Goal: Ask a question: Seek information or help from site administrators or community

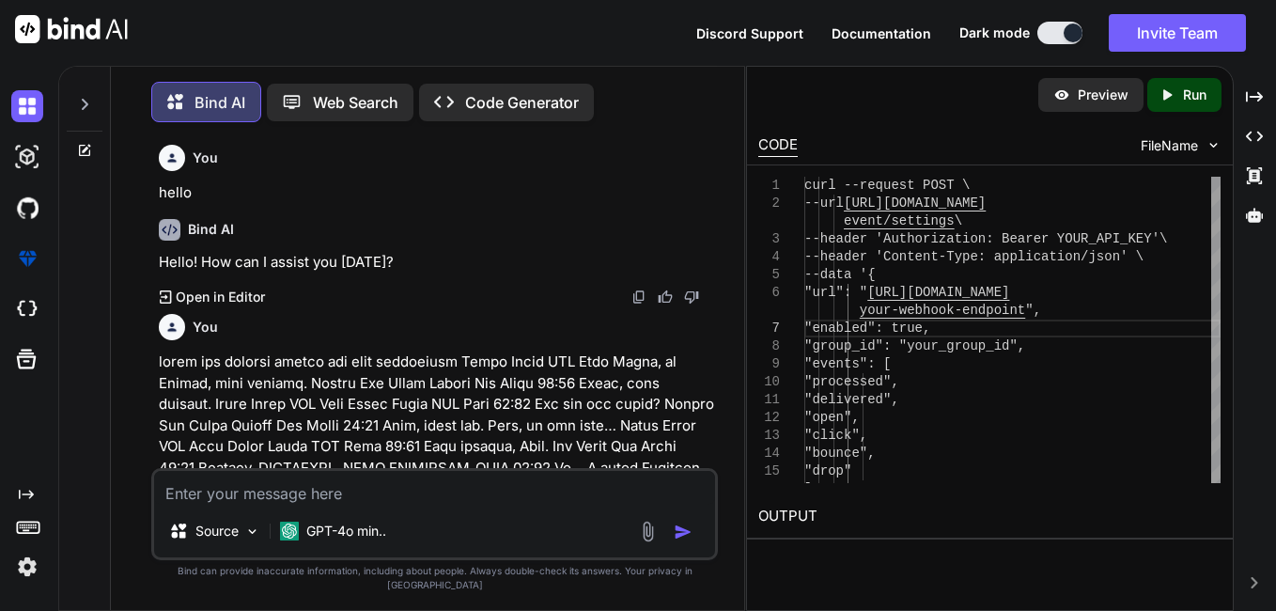
scroll to position [6356, 0]
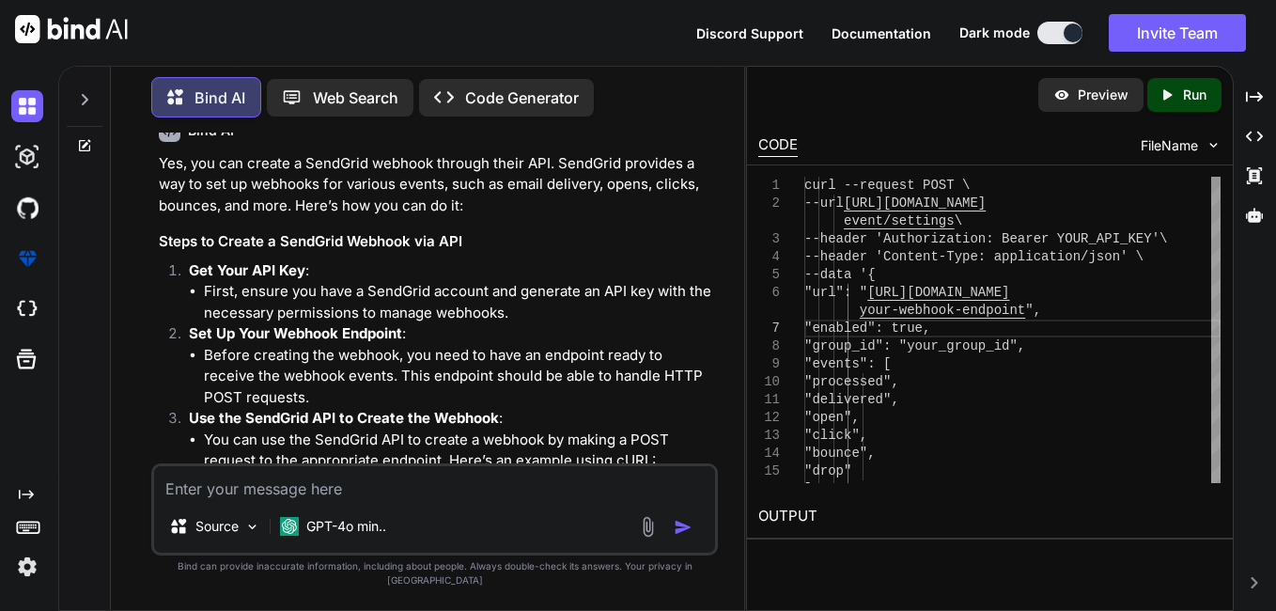
click at [303, 500] on textarea at bounding box center [434, 483] width 561 height 34
paste textarea "best shoes brand in affordable price"
type textarea "best shoes brand in affordable price"
type textarea "x"
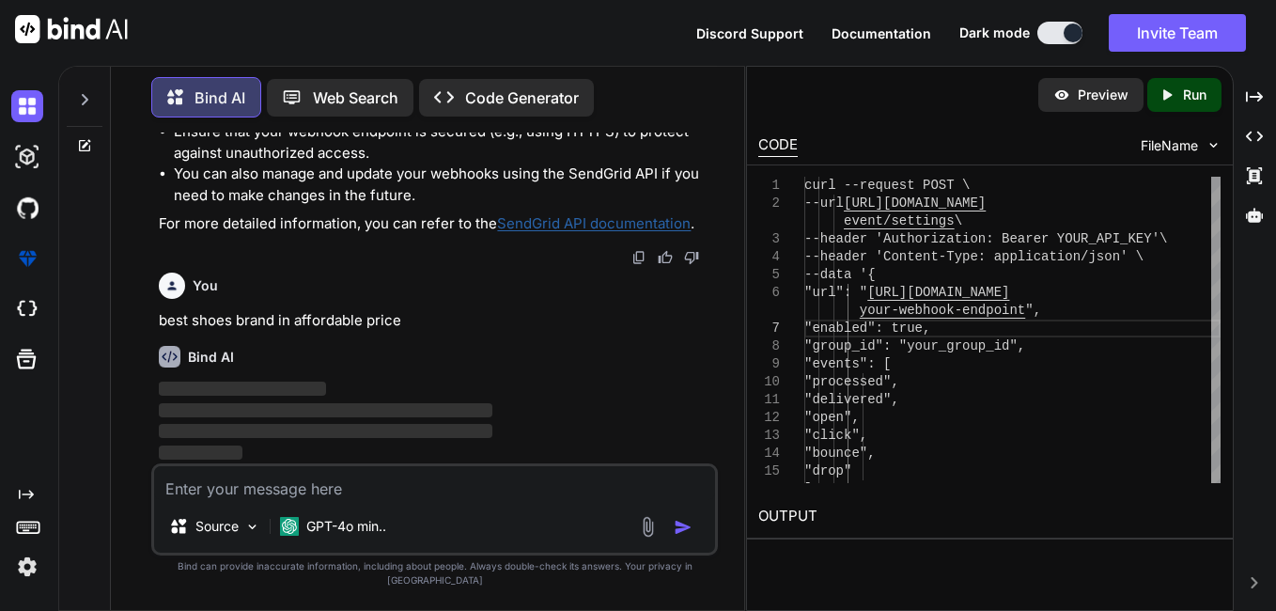
scroll to position [7391, 0]
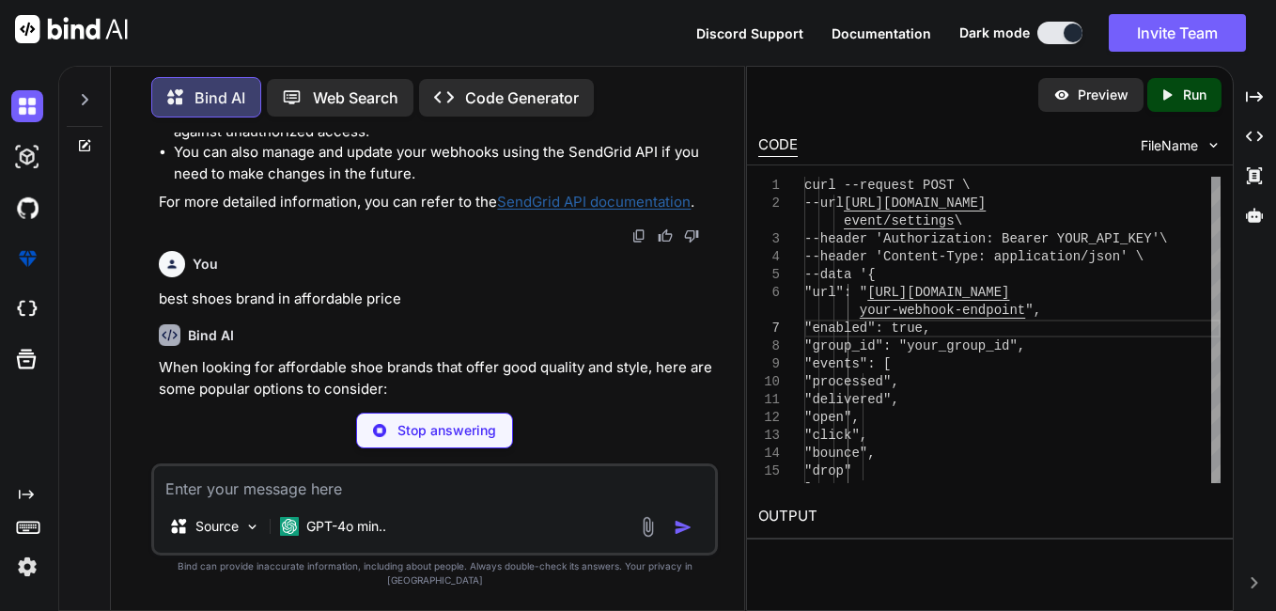
type textarea "x"
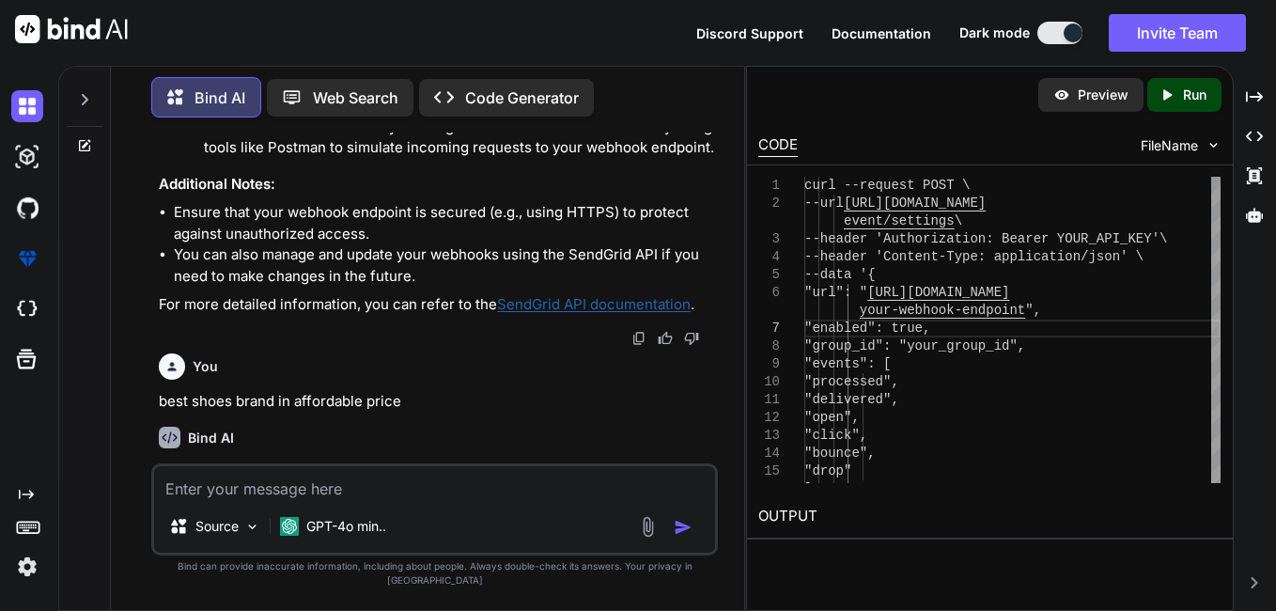
scroll to position [7244, 0]
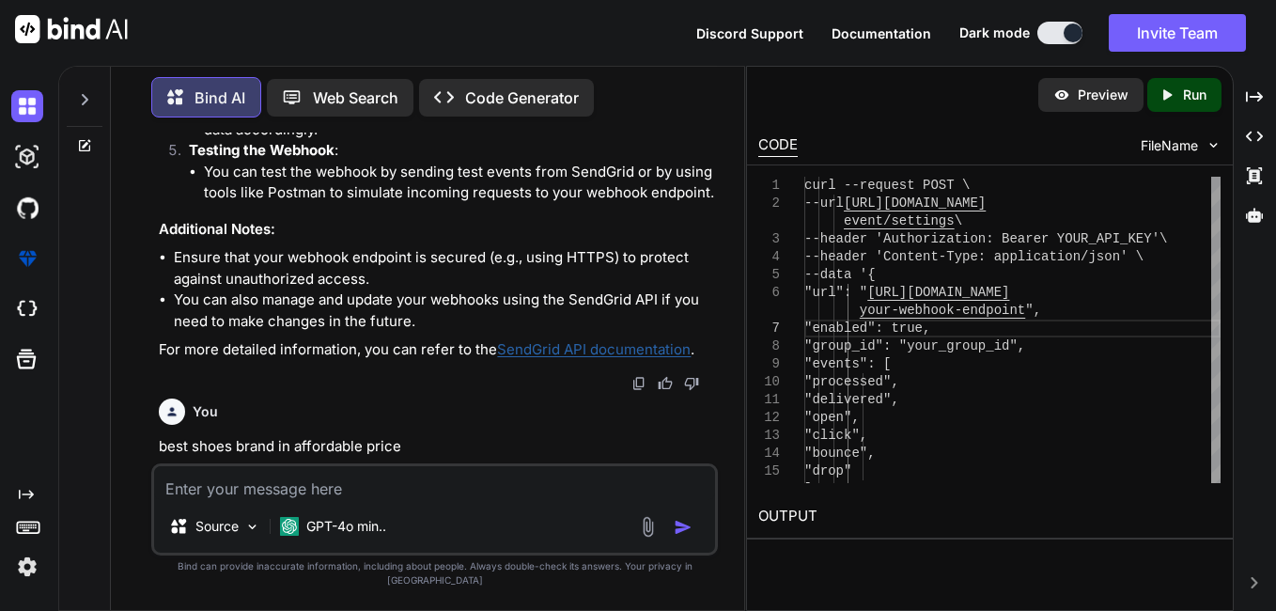
click at [348, 500] on textarea at bounding box center [434, 483] width 561 height 34
type textarea "h"
type textarea "x"
type textarea "ho"
type textarea "x"
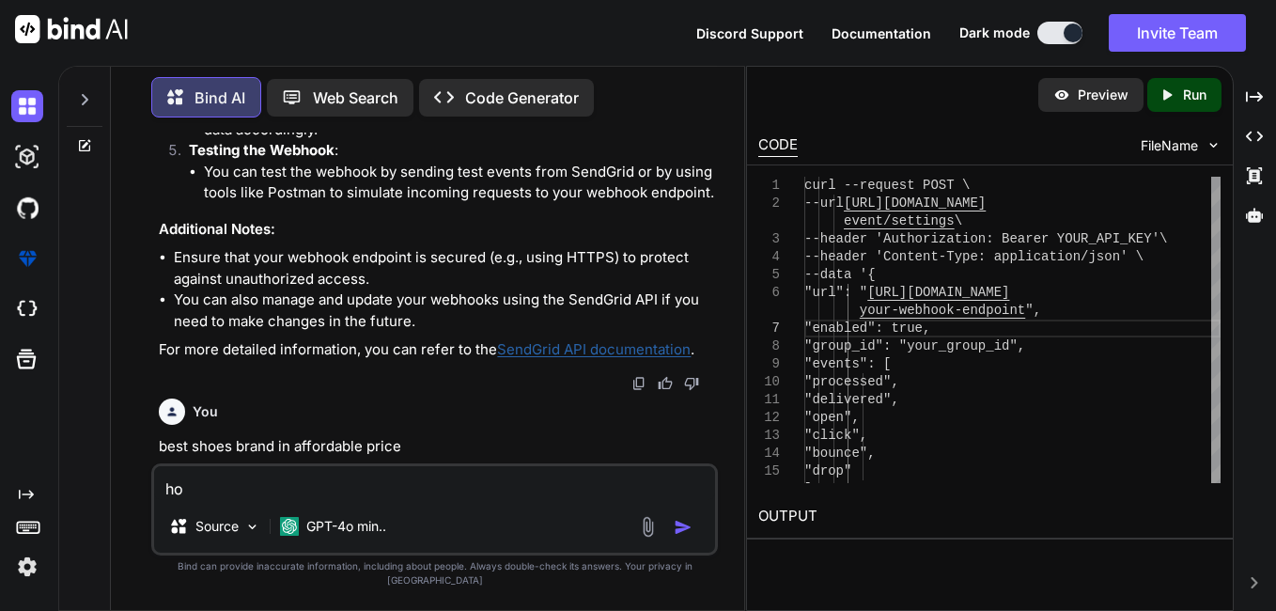
type textarea "how"
type textarea "x"
type textarea "how"
type textarea "x"
type textarea "how o"
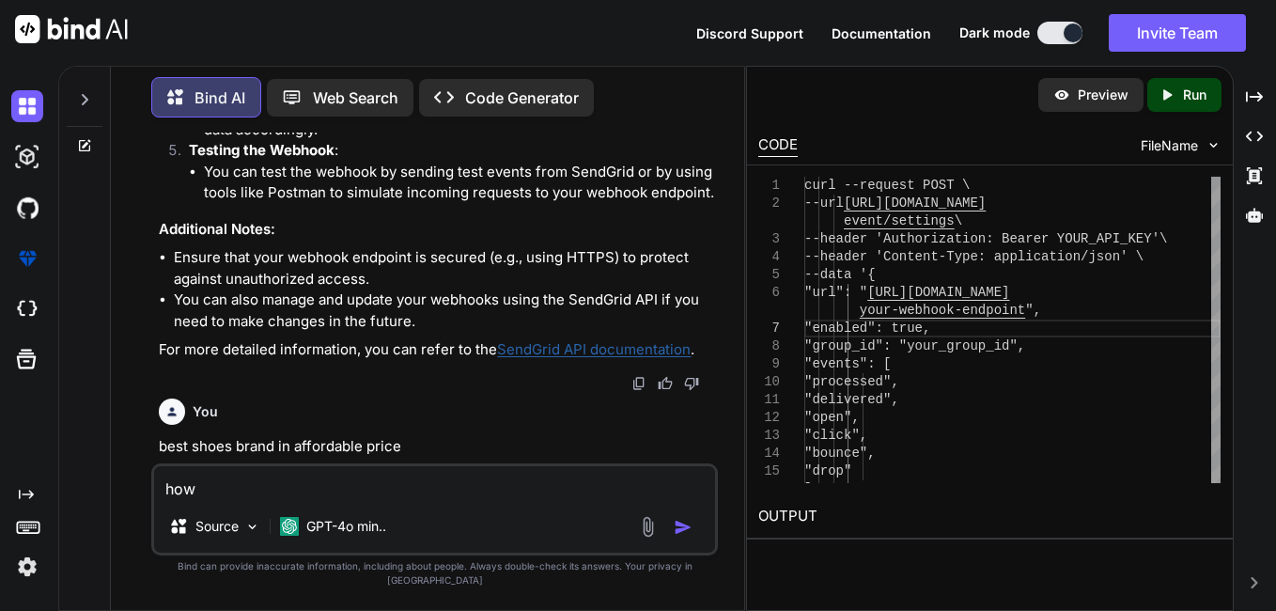
type textarea "x"
type textarea "how o"
type textarea "x"
type textarea "how o \"
type textarea "x"
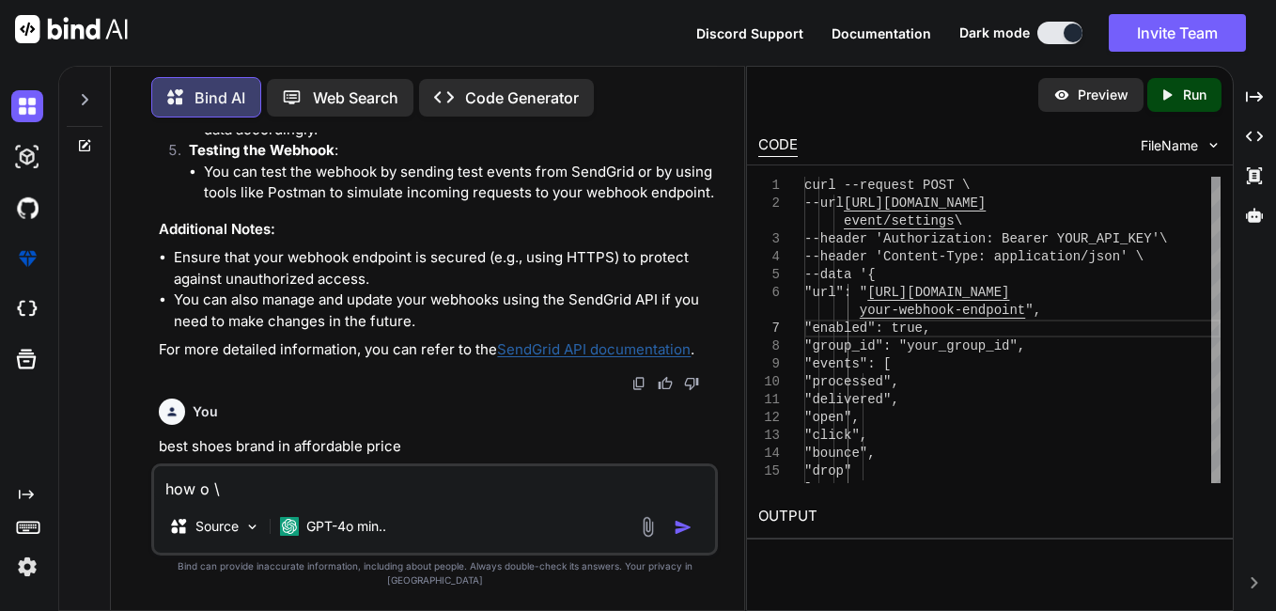
type textarea "how o"
type textarea "x"
type textarea "how o"
type textarea "x"
type textarea "how"
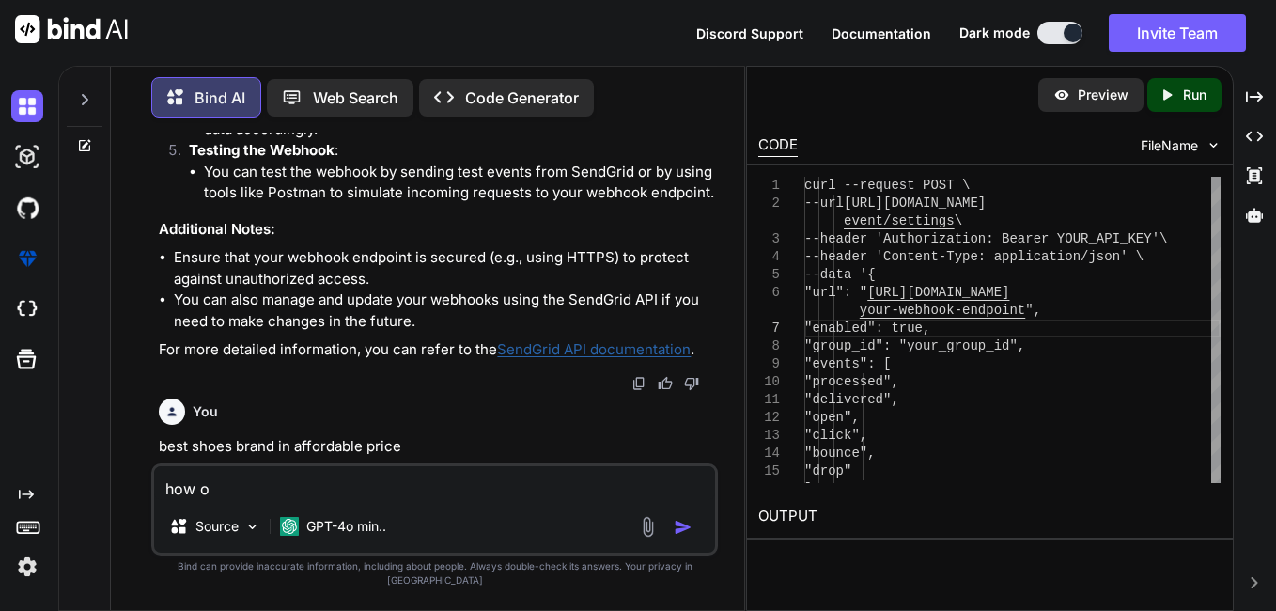
type textarea "x"
type textarea "how t"
type textarea "x"
type textarea "how to"
type textarea "x"
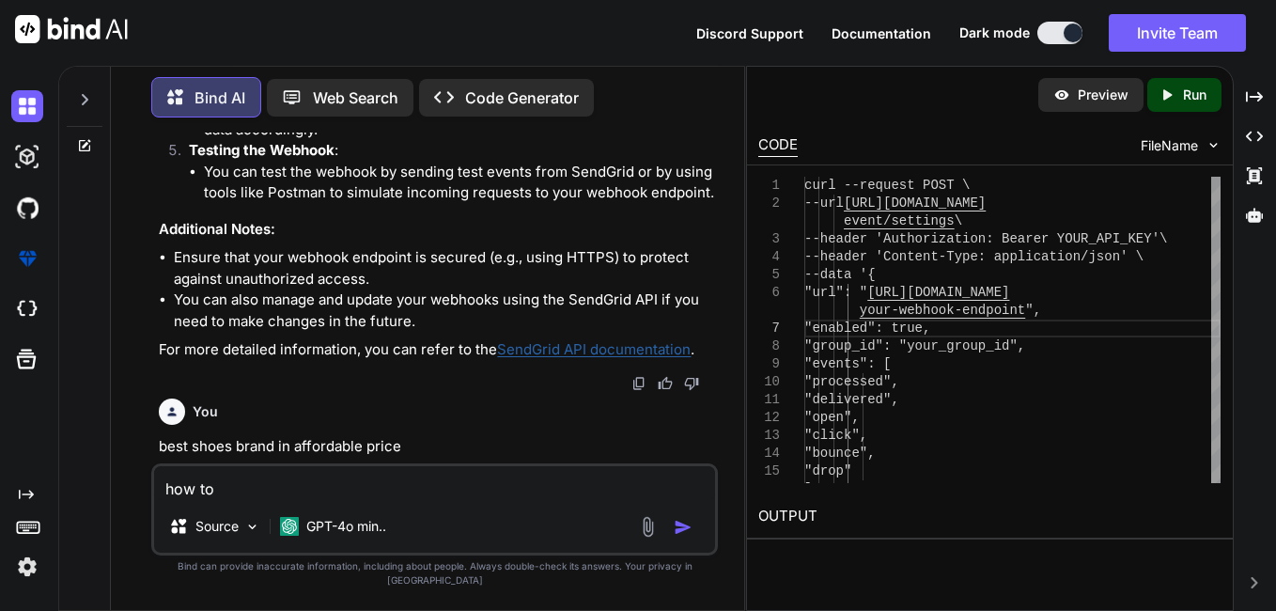
type textarea "how to"
type textarea "x"
type textarea "how to b"
type textarea "x"
type textarea "how to bu"
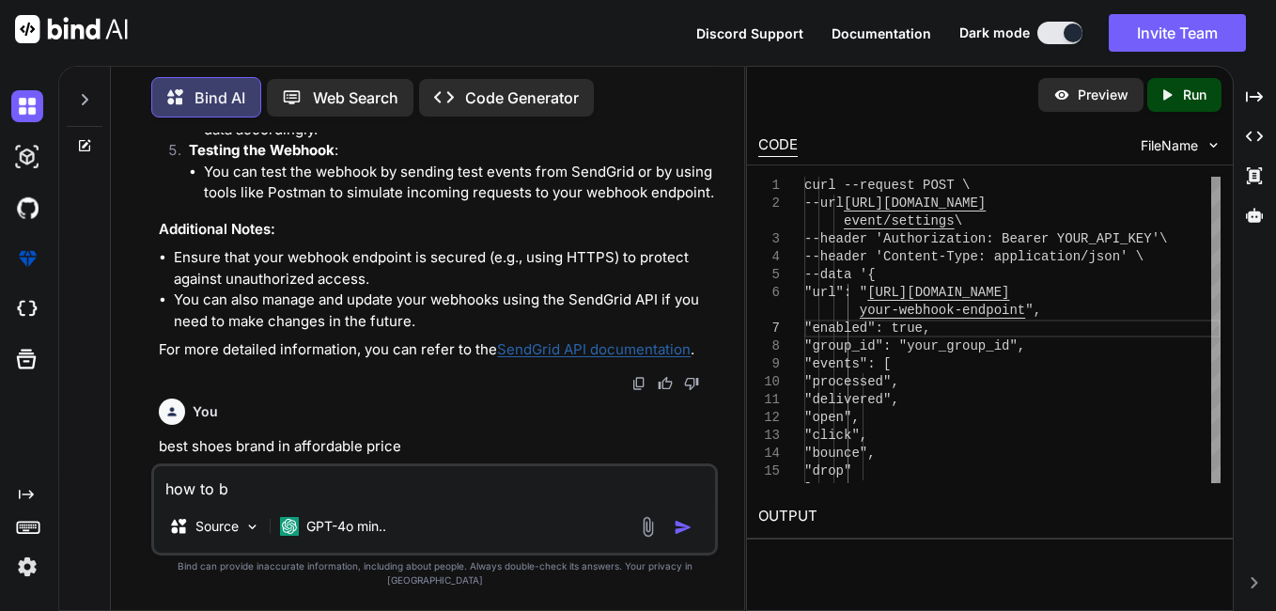
type textarea "x"
type textarea "how to buy"
type textarea "x"
type textarea "how to buy"
type textarea "x"
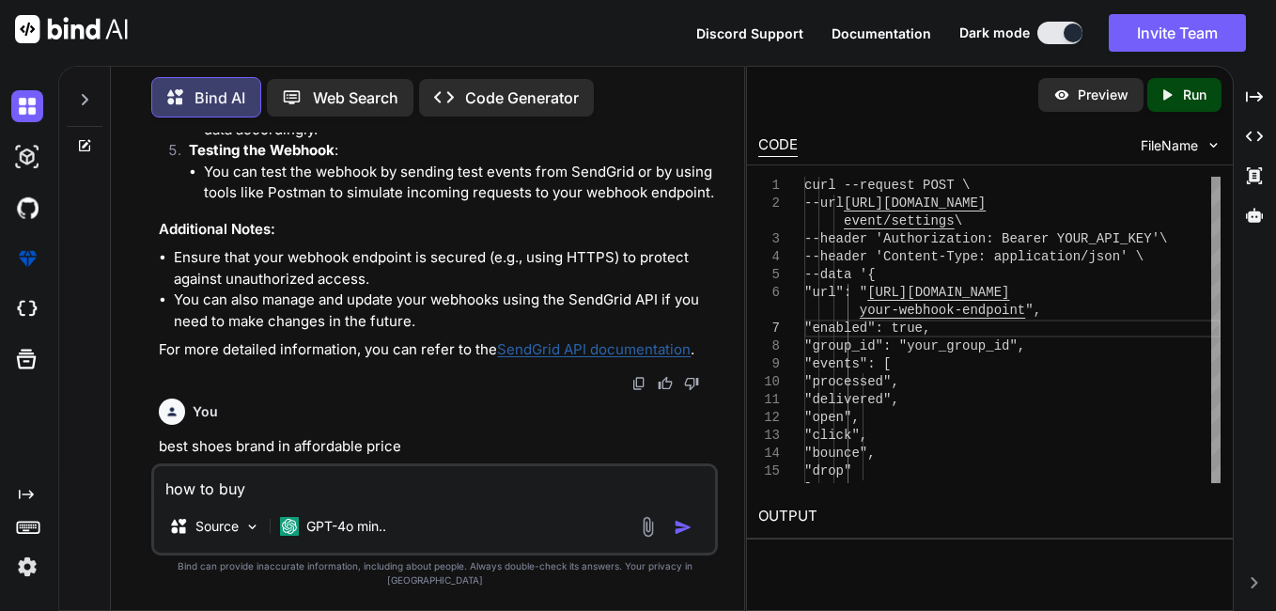
type textarea "how to buy s"
type textarea "x"
type textarea "how to buy sh"
type textarea "x"
type textarea "how to buy sho"
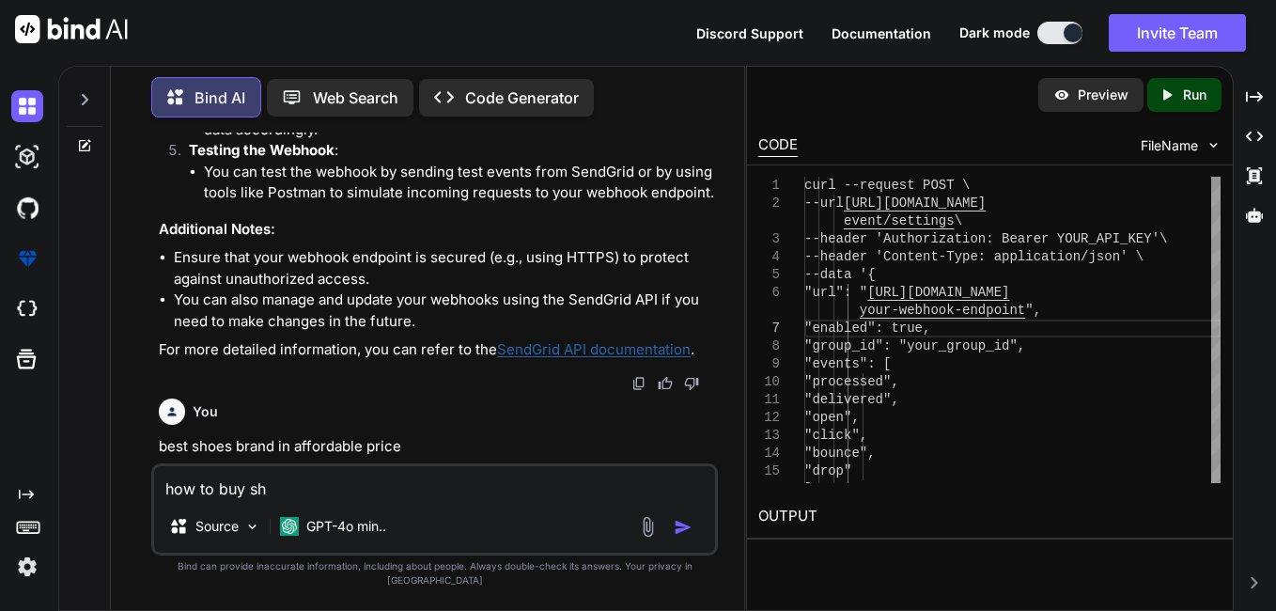
type textarea "x"
type textarea "how to buy shoe"
type textarea "x"
type textarea "how to buy shoes"
type textarea "x"
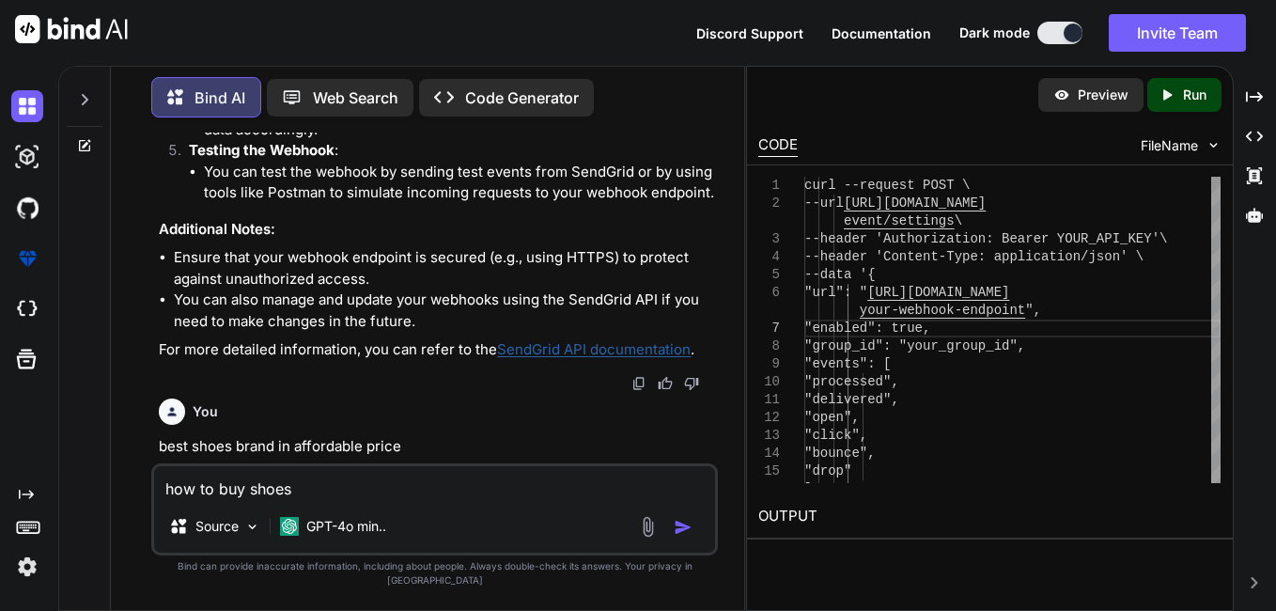
type textarea "how to buy shoes"
type textarea "x"
type textarea "how to buy shoes i"
type textarea "x"
type textarea "how to buy shoes in"
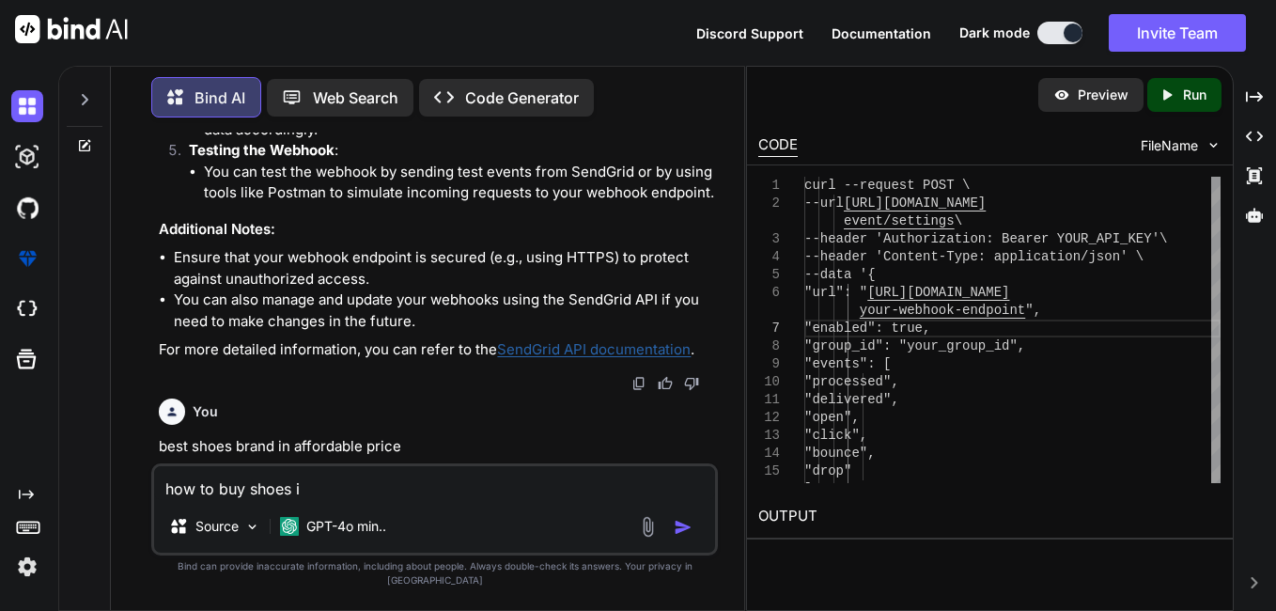
type textarea "x"
type textarea "how to buy shoes in"
type textarea "x"
type textarea "how to buy shoes in c"
type textarea "x"
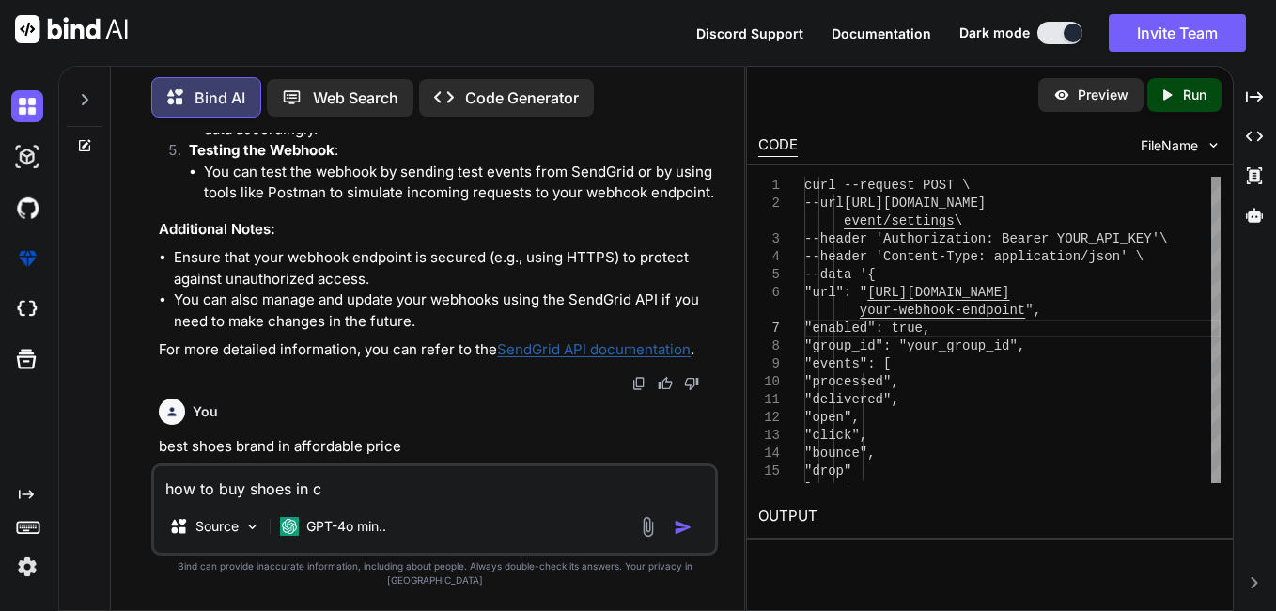
type textarea "how to buy shoes in ch"
type textarea "x"
type textarea "how to buy shoes in che"
type textarea "x"
type textarea "how to buy shoes in chea"
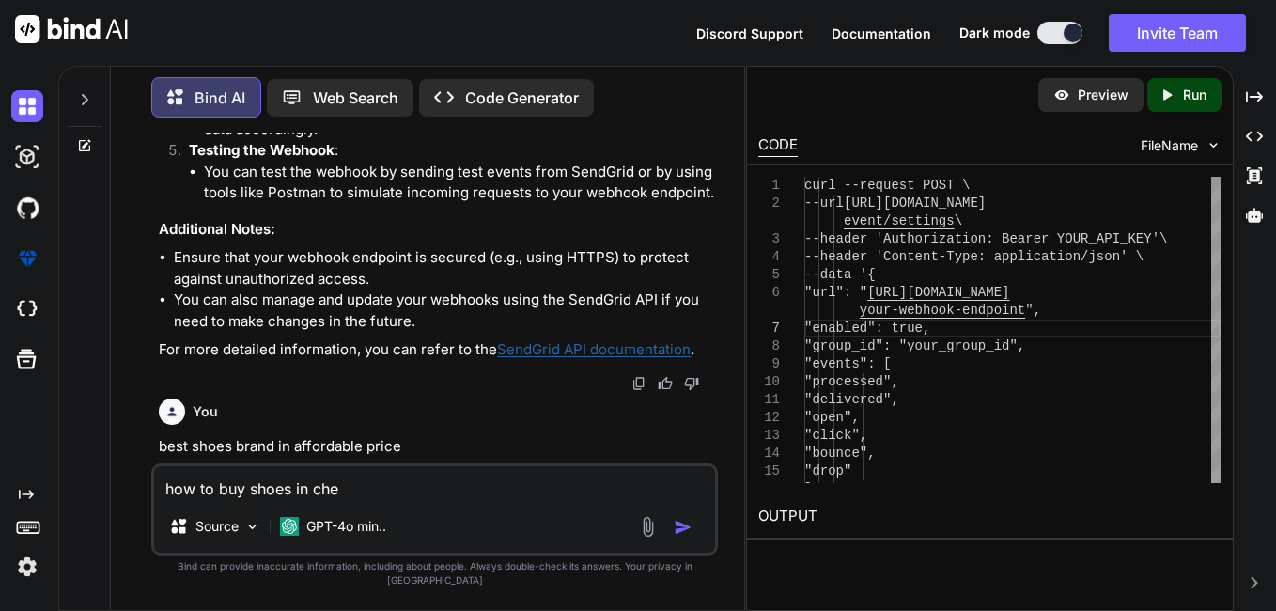
type textarea "x"
type textarea "how to buy shoes in cheap"
type textarea "x"
type textarea "how to buy shoes in cheap"
type textarea "x"
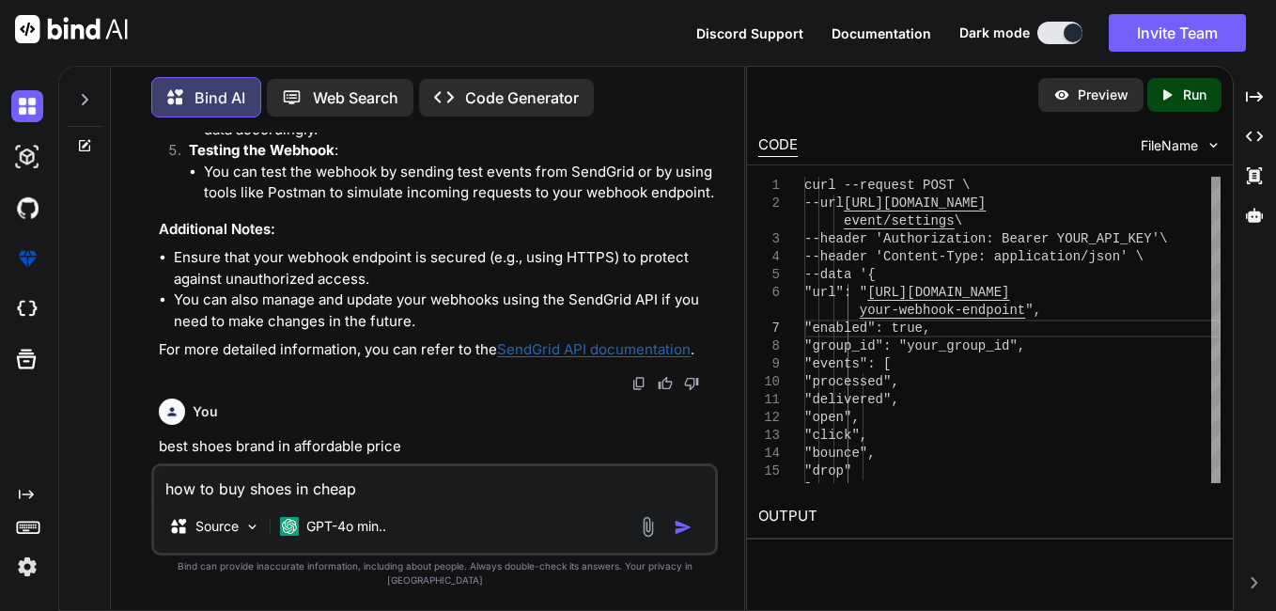
type textarea "how to buy shoes in cheap p"
type textarea "x"
type textarea "how to buy shoes in cheap pr"
type textarea "x"
type textarea "how to buy shoes in cheap pri"
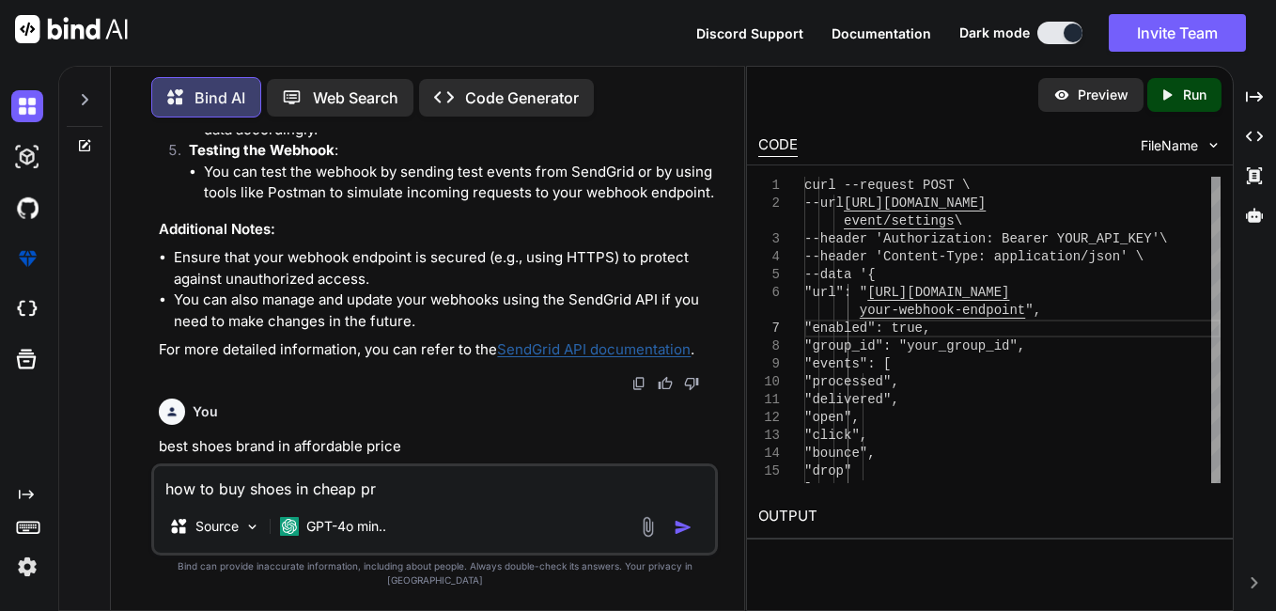
type textarea "x"
type textarea "how to buy shoes in cheap pric"
type textarea "x"
type textarea "how to buy shoes in cheap price"
type textarea "x"
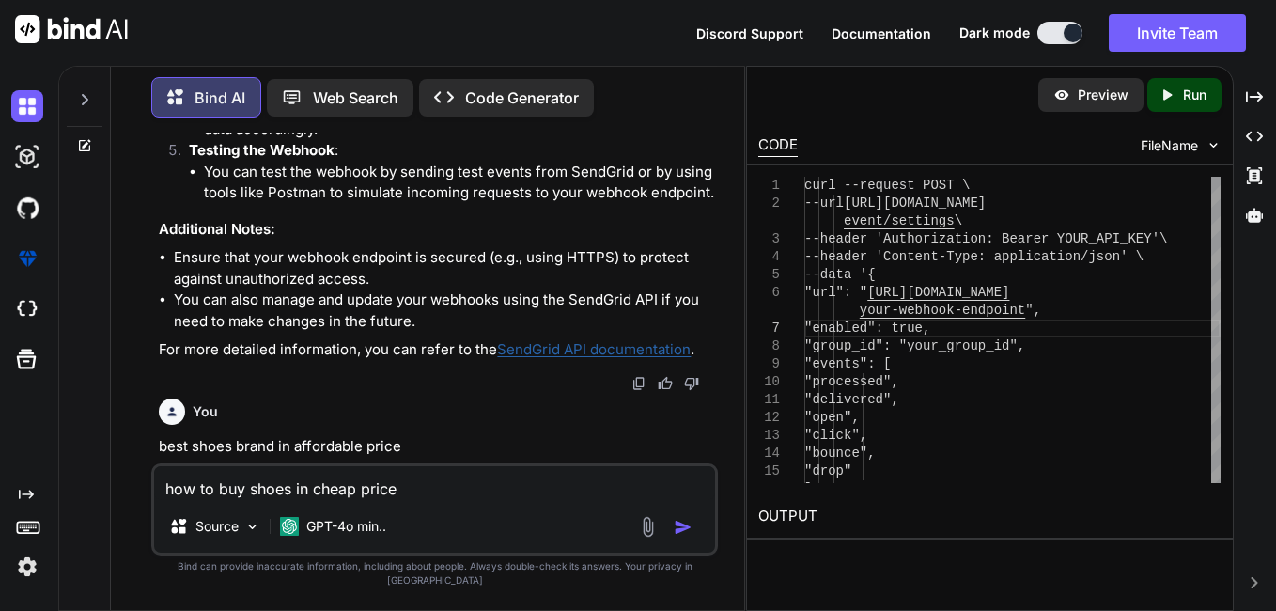
click at [248, 500] on textarea "how to buy shoes in cheap price" at bounding box center [434, 483] width 561 height 34
type textarea "how to buy bshoes in cheap price"
type textarea "x"
type textarea "how to buy beshoes in cheap price"
type textarea "x"
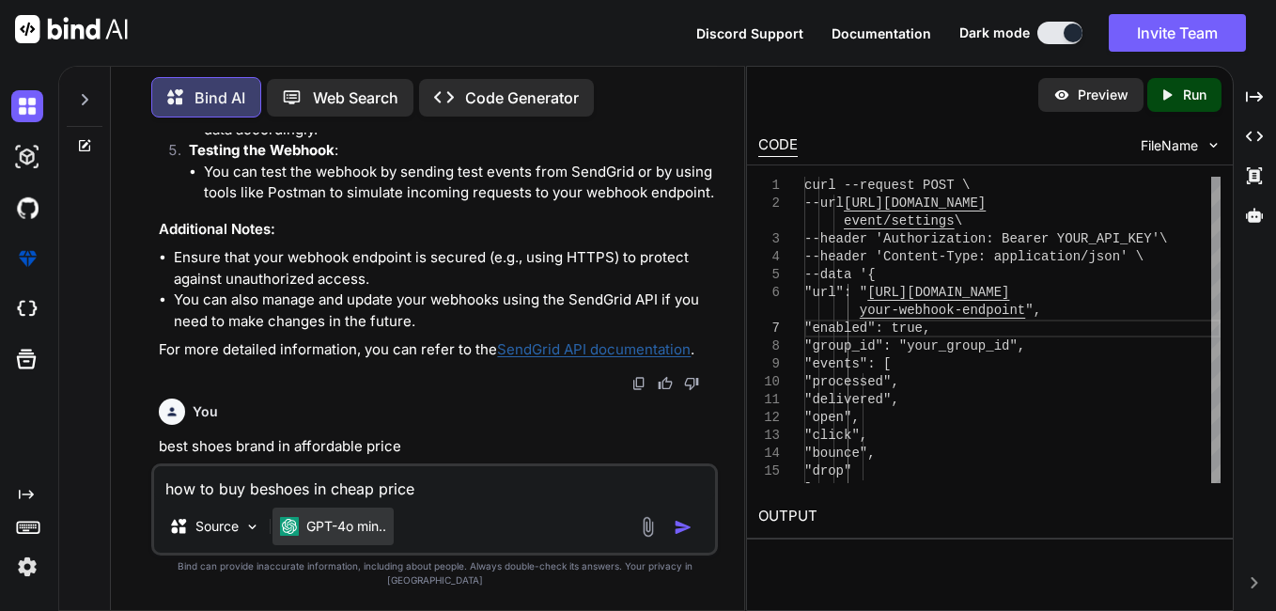
type textarea "how to buy bshoes in cheap price"
type textarea "x"
type textarea "how to buy brshoes in cheap price"
type textarea "x"
type textarea "how to buy brashoes in cheap price"
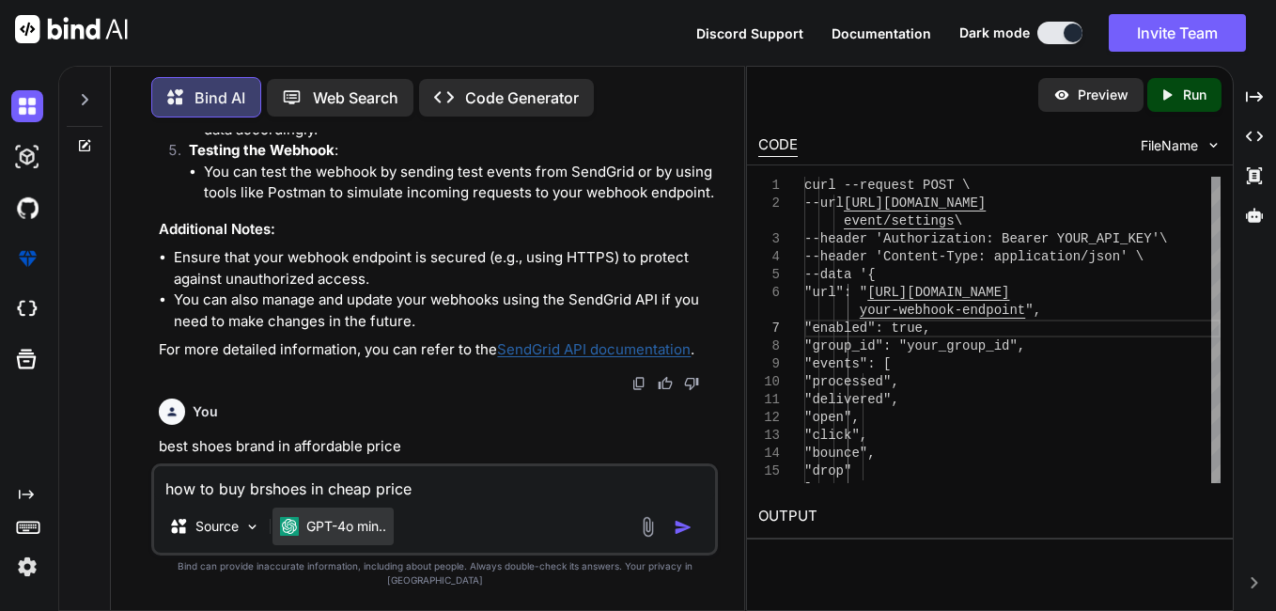
type textarea "x"
type textarea "how to buy branshoes in cheap price"
type textarea "x"
type textarea "how to buy brandshoes in cheap price"
type textarea "x"
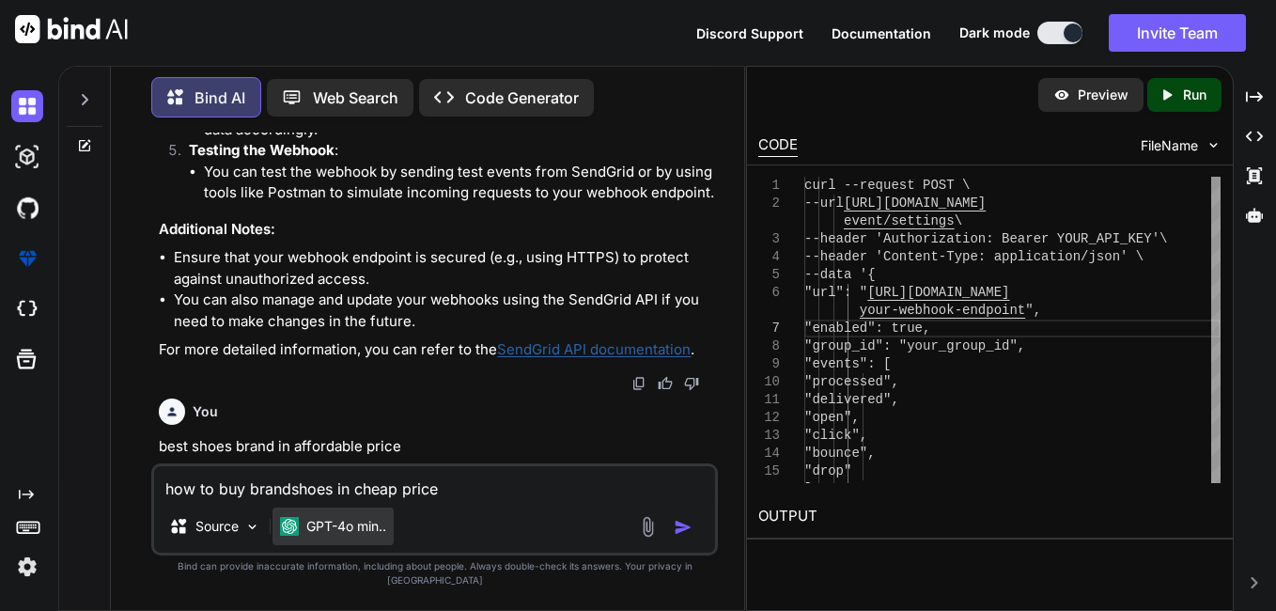
type textarea "how to buy brandeshoes in cheap price"
type textarea "x"
type textarea "how to buy brandedshoes in cheap price"
type textarea "x"
type textarea "how to buy branded shoes in cheap price"
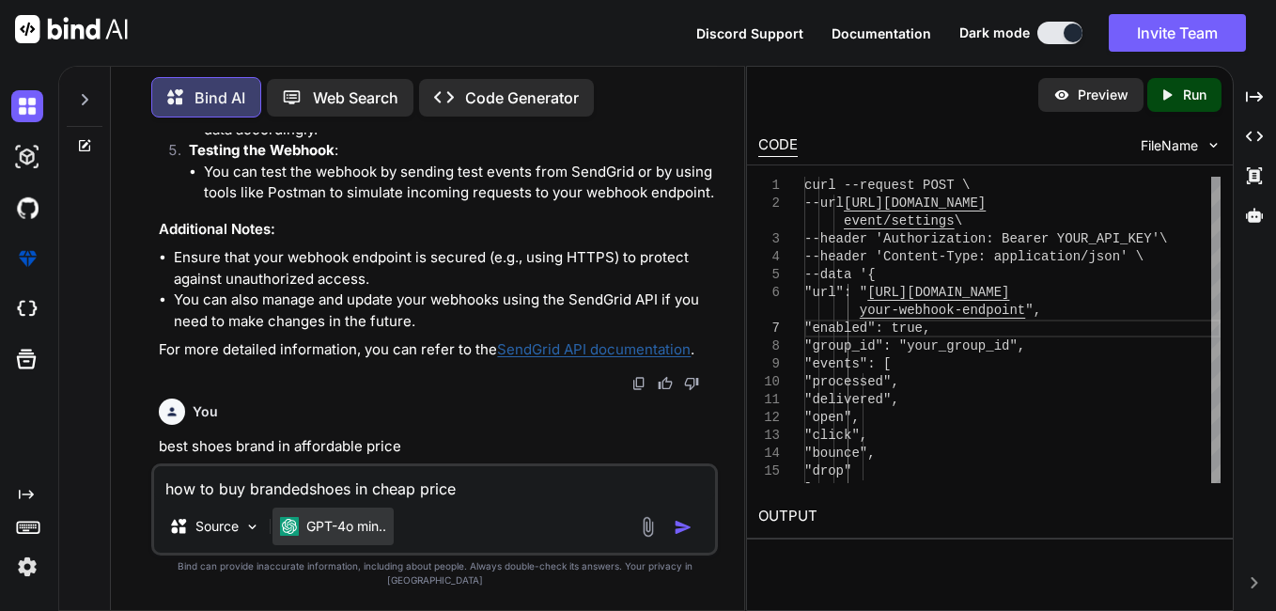
type textarea "x"
click at [479, 500] on textarea "how to buy branded shoes in cheap price" at bounding box center [434, 483] width 561 height 34
type textarea "how to buy branded shoes in cheap price"
type textarea "x"
type textarea "how to buy branded shoes in cheap price a"
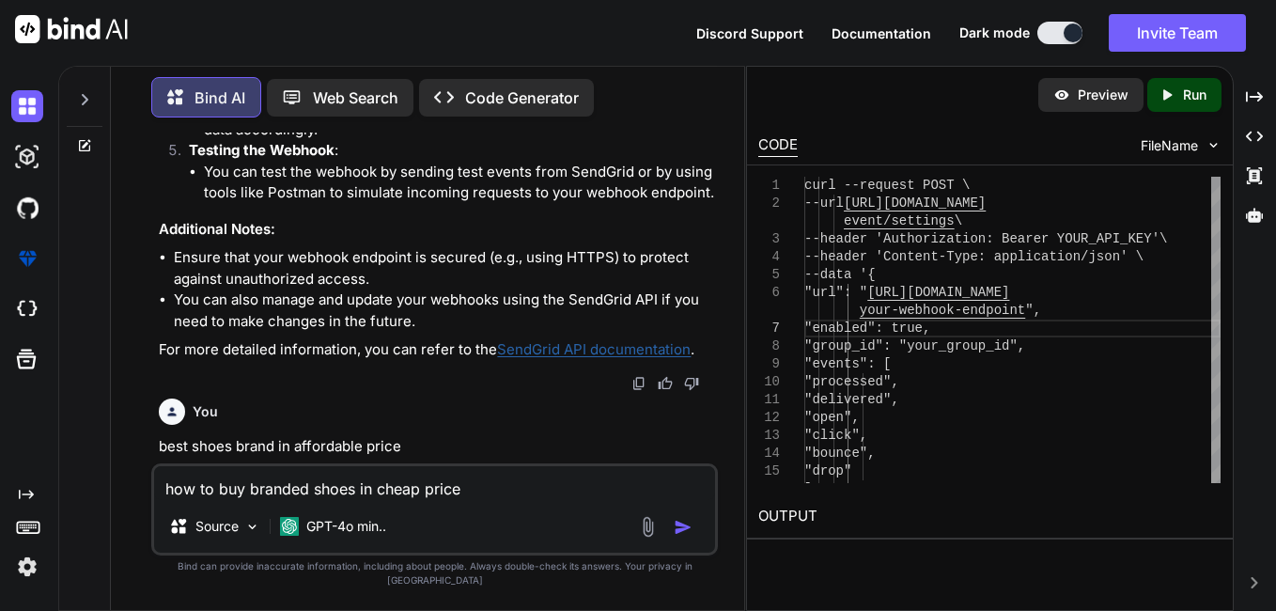
type textarea "x"
type textarea "how to buy branded shoes in cheap price an"
type textarea "x"
type textarea "how to buy branded shoes in cheap price any"
type textarea "x"
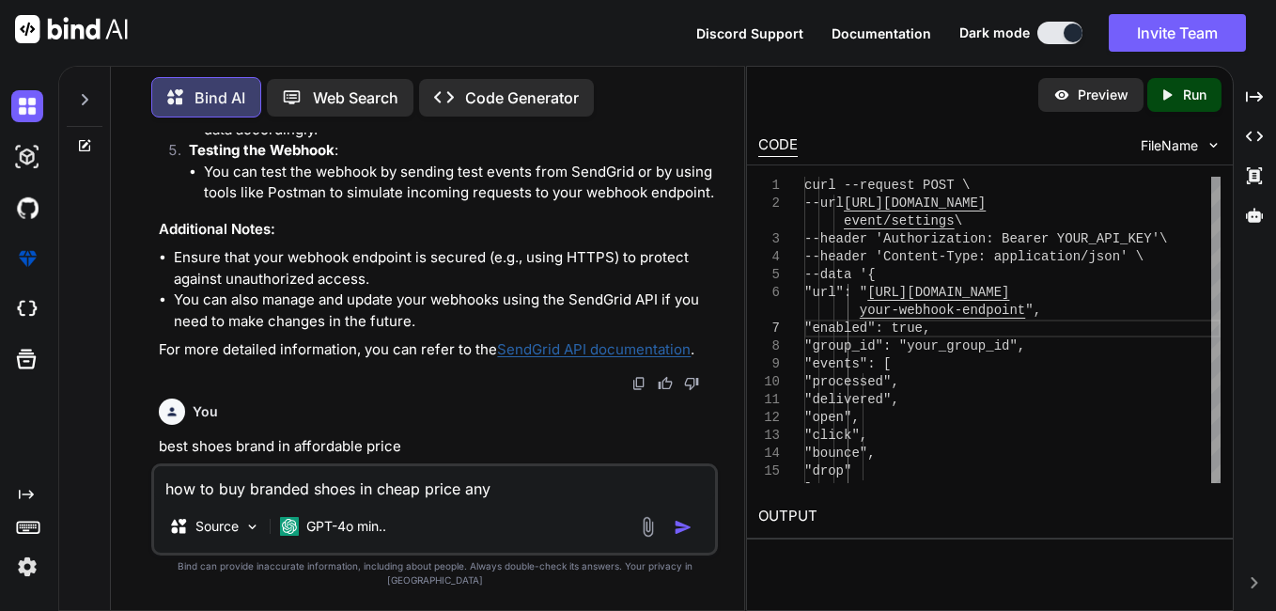
type textarea "how to buy branded shoes in cheap price any"
type textarea "x"
type textarea "how to buy branded shoes in cheap price any j"
type textarea "x"
type textarea "how to buy branded shoes in cheap price any ju"
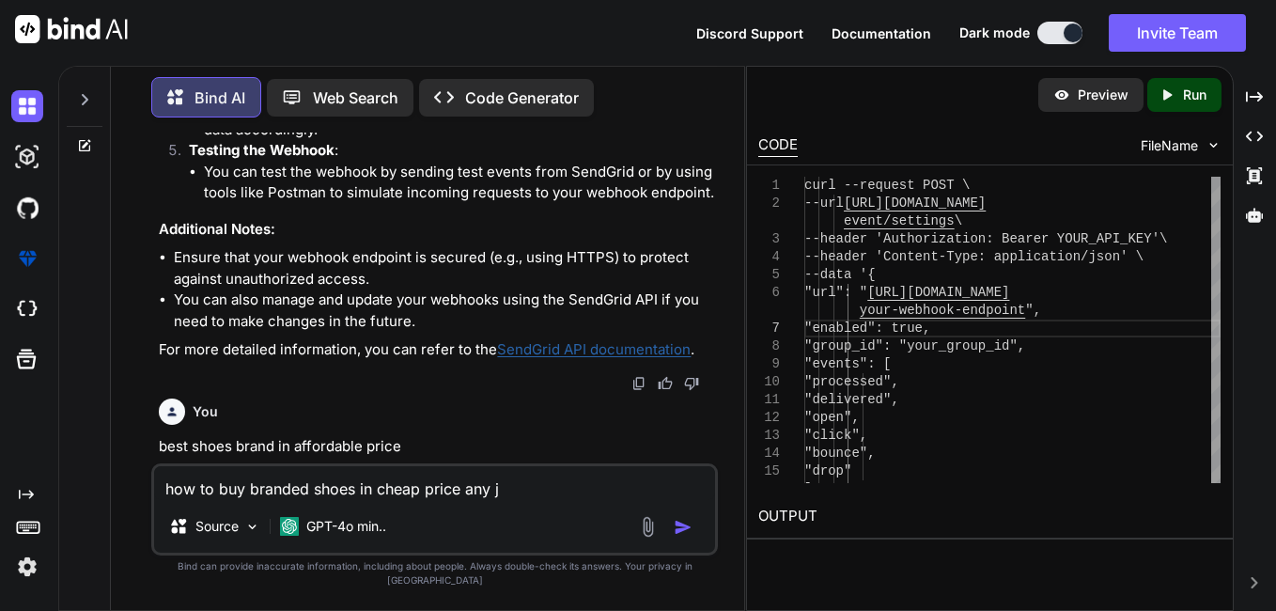
type textarea "x"
type textarea "how to buy branded shoes in cheap price any jug"
type textarea "x"
type textarea "how to buy branded shoes in cheap price any jugg"
type textarea "x"
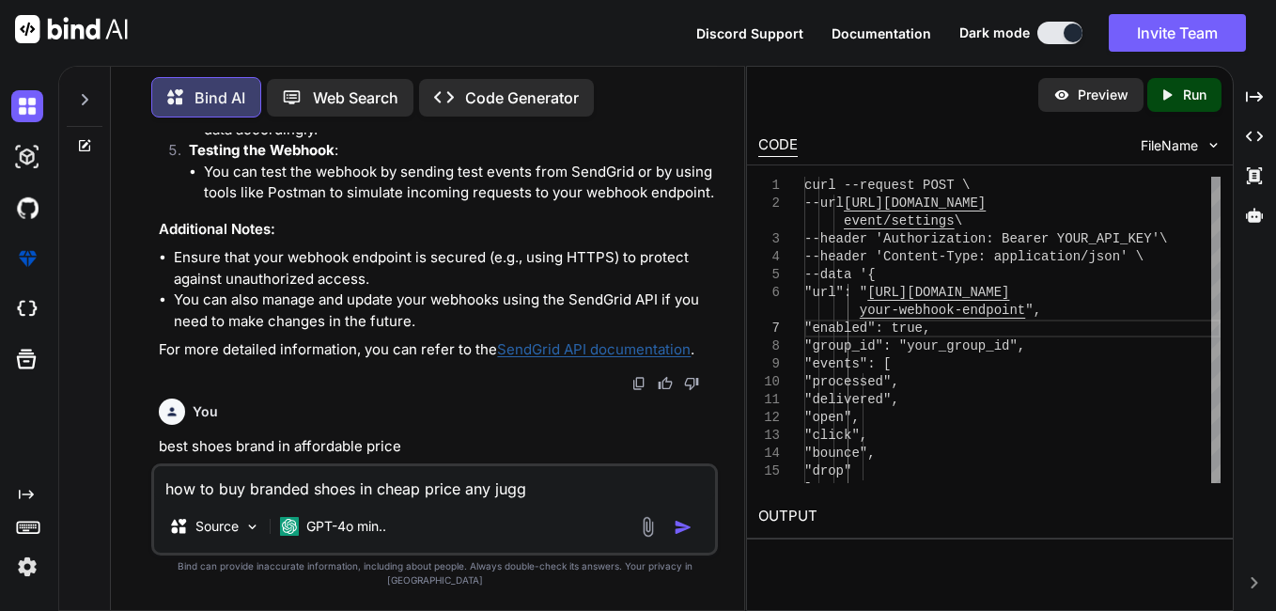
type textarea "how to buy branded shoes in cheap price any jugga"
type textarea "x"
type textarea "how to buy branded shoes in cheap price any juggad"
type textarea "x"
type textarea "how to buy branded shoes in cheap price any jugga"
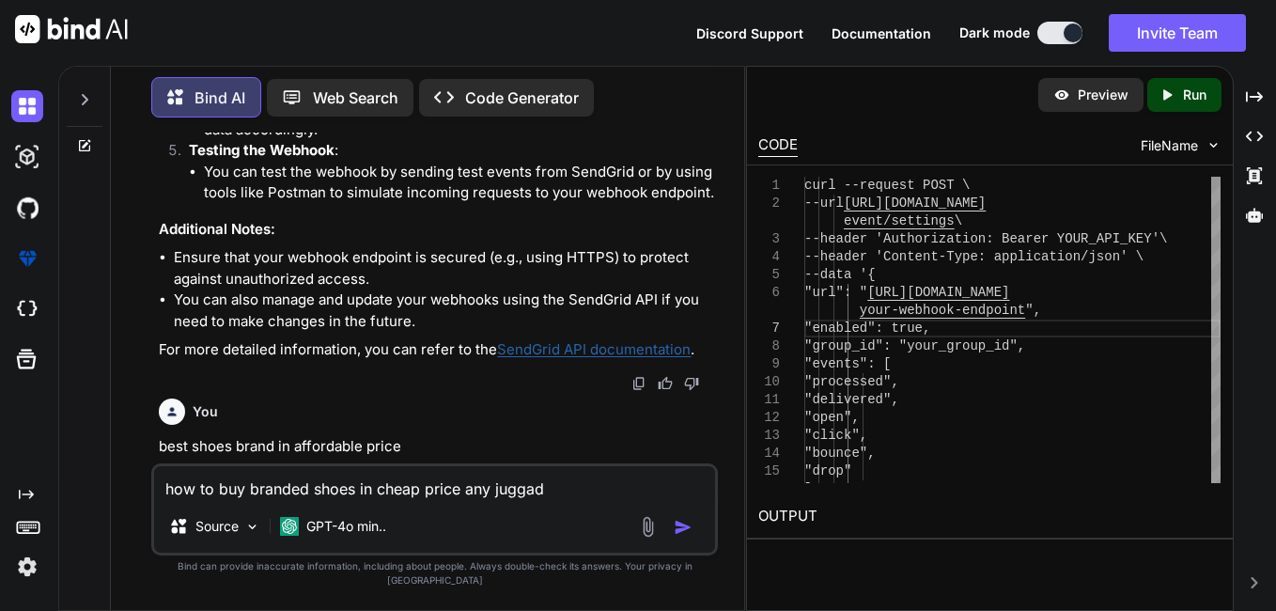
type textarea "x"
type textarea "how to buy branded shoes in cheap price any jugg"
type textarea "x"
type textarea "how to buy branded shoes in cheap price any jug"
type textarea "x"
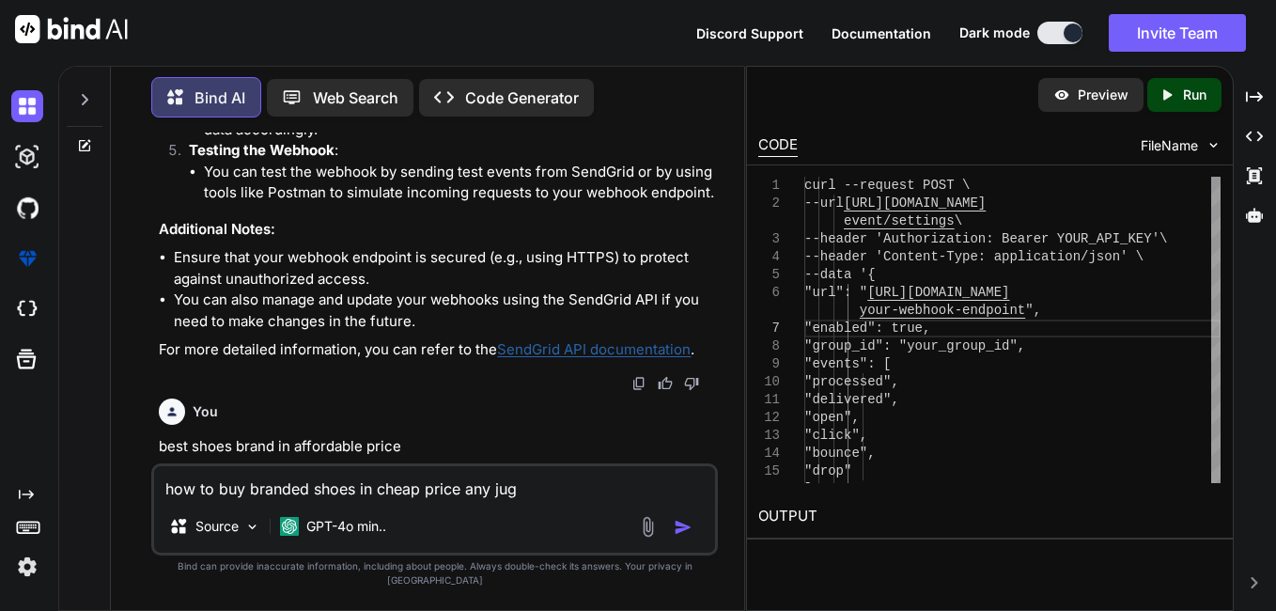
type textarea "how to buy branded shoes in cheap price any juga"
type textarea "x"
type textarea "how to buy branded shoes in cheap price any jugaa"
type textarea "x"
type textarea "how to buy branded shoes in cheap price any jugaad"
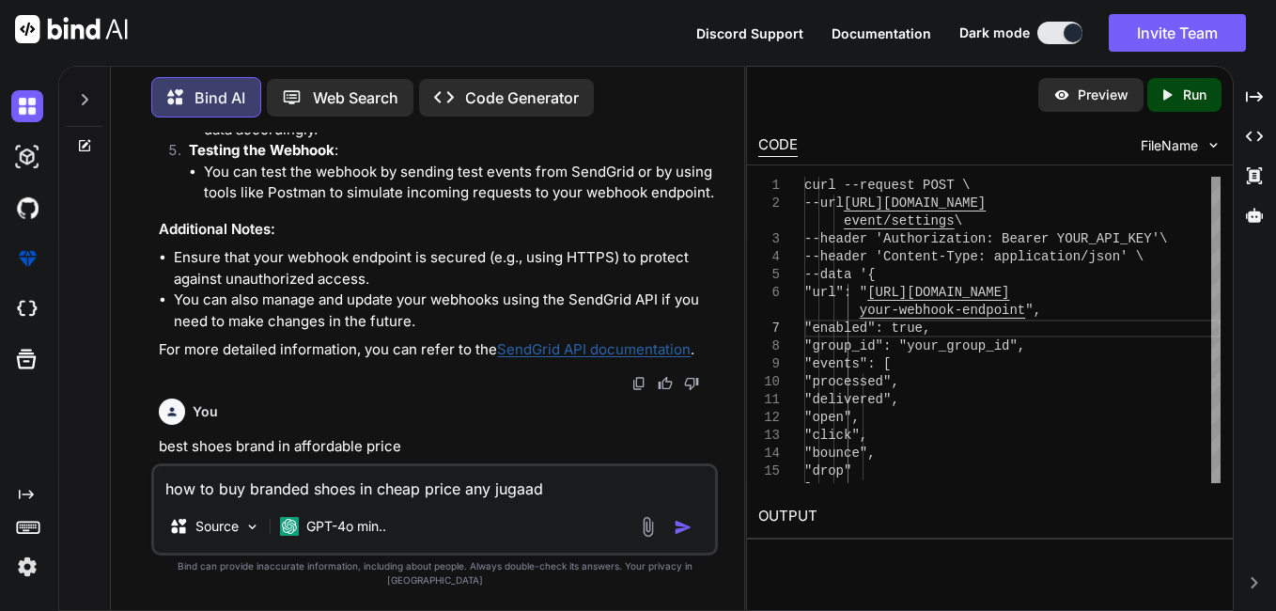
type textarea "x"
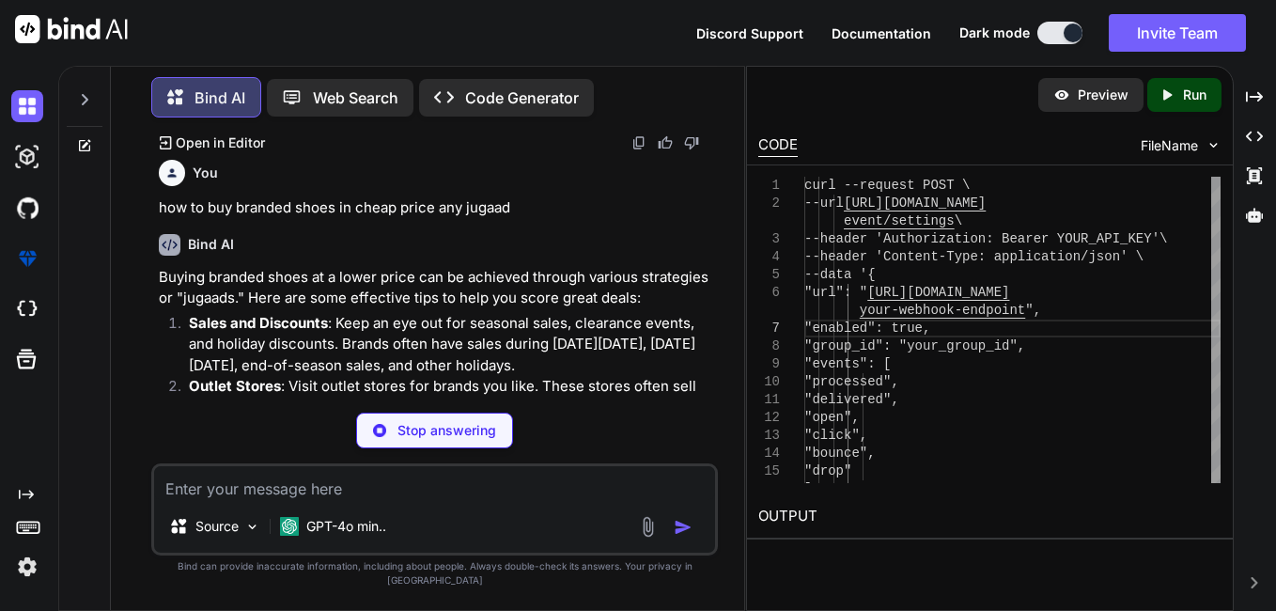
scroll to position [8193, 0]
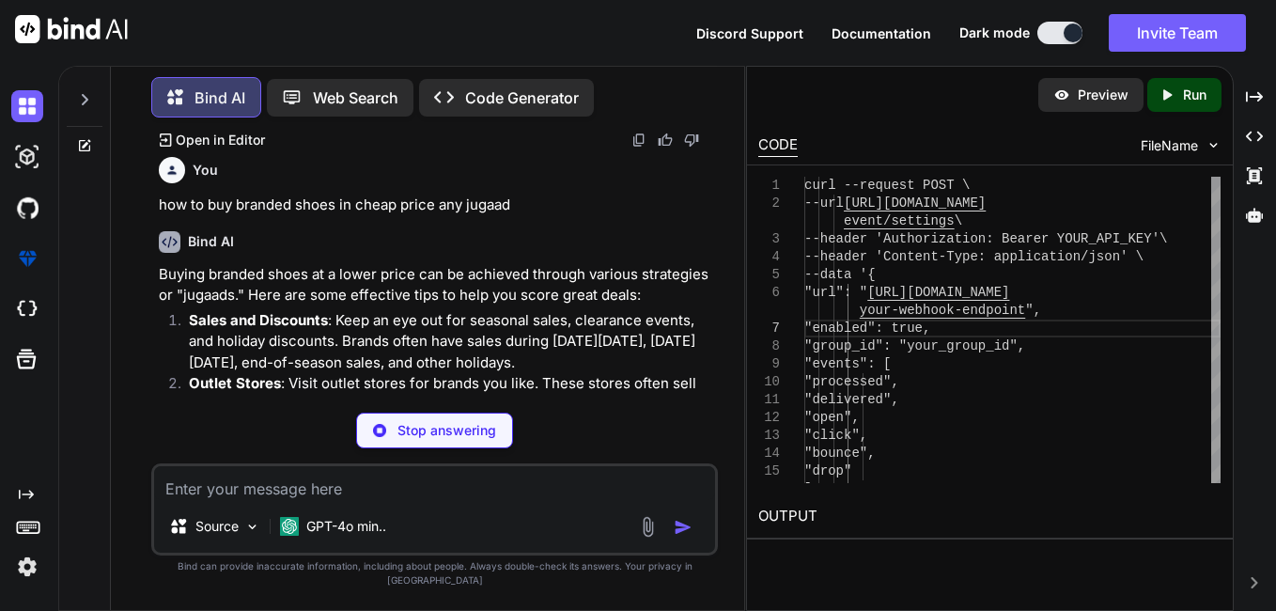
type textarea "x"
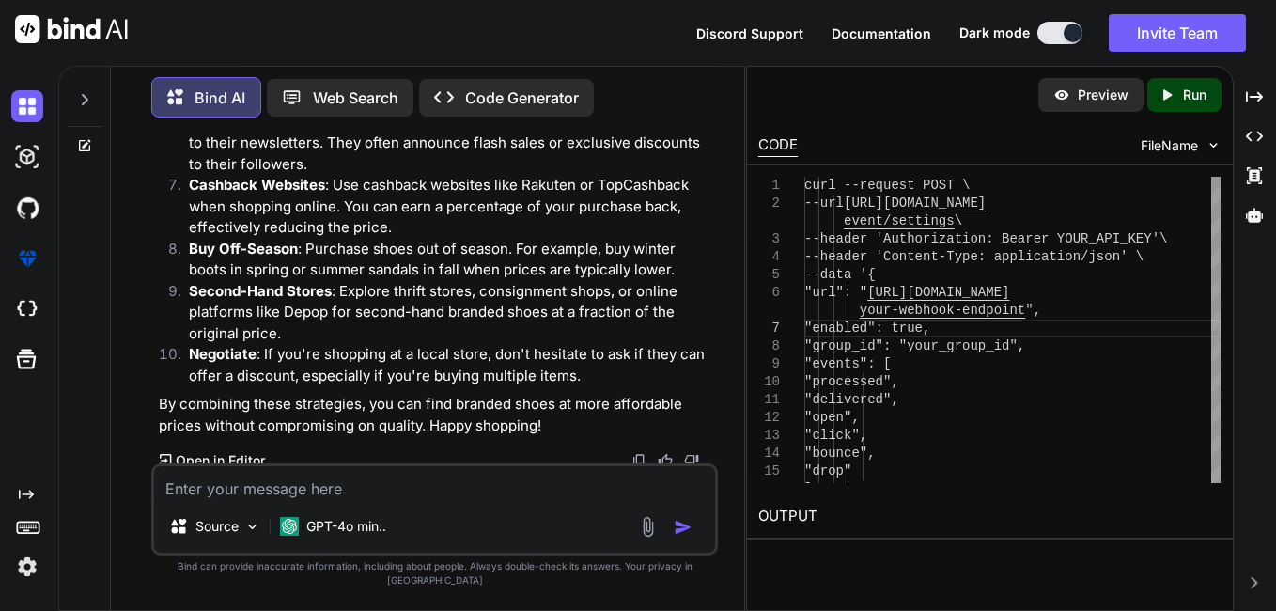
scroll to position [8716, 0]
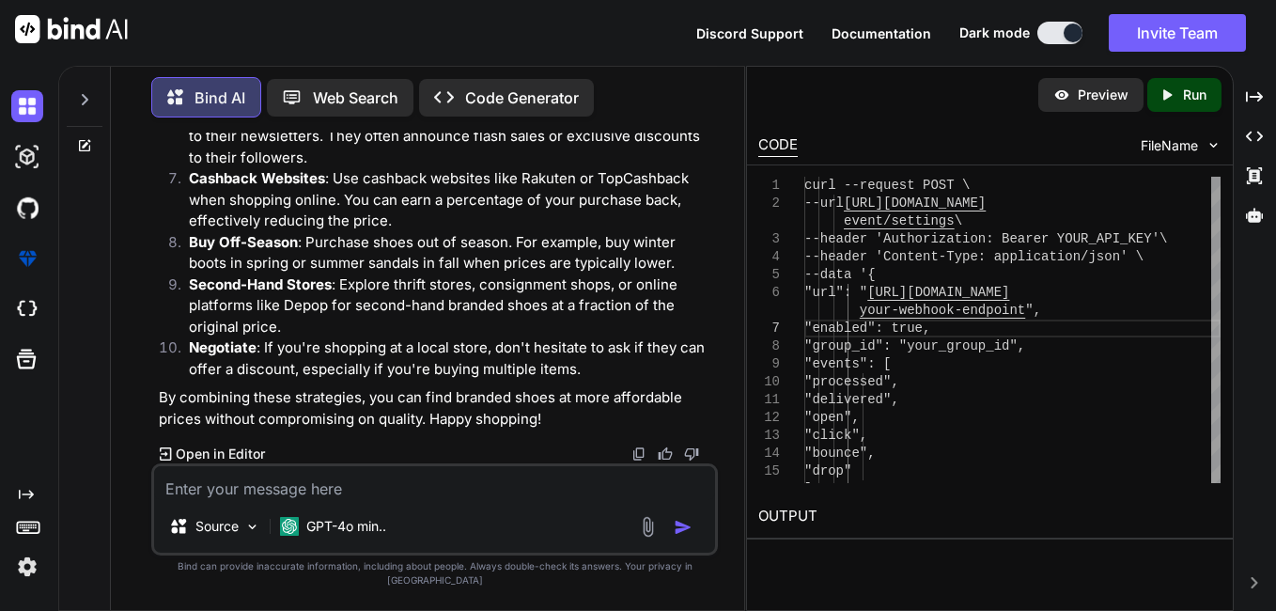
click at [334, 516] on div "Source GPT-4o min.." at bounding box center [434, 509] width 566 height 92
click at [352, 500] on textarea at bounding box center [434, 483] width 561 height 34
type textarea "c"
type textarea "x"
type textarea "ca"
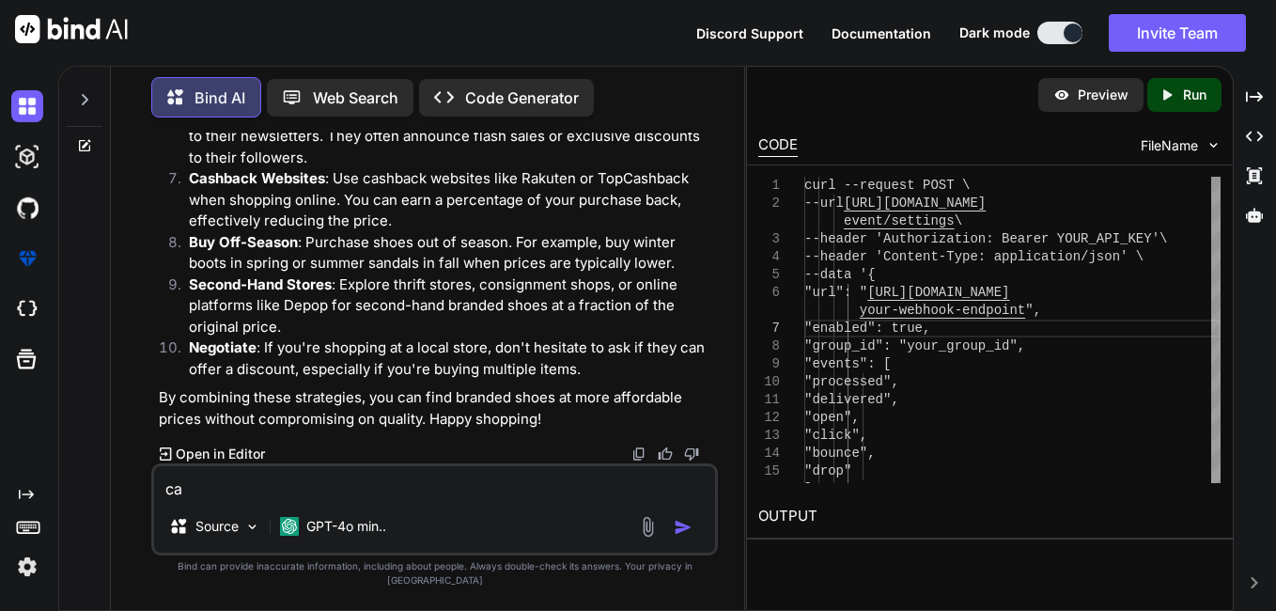
type textarea "x"
type textarea "caN"
type textarea "x"
type textarea "caN"
type textarea "x"
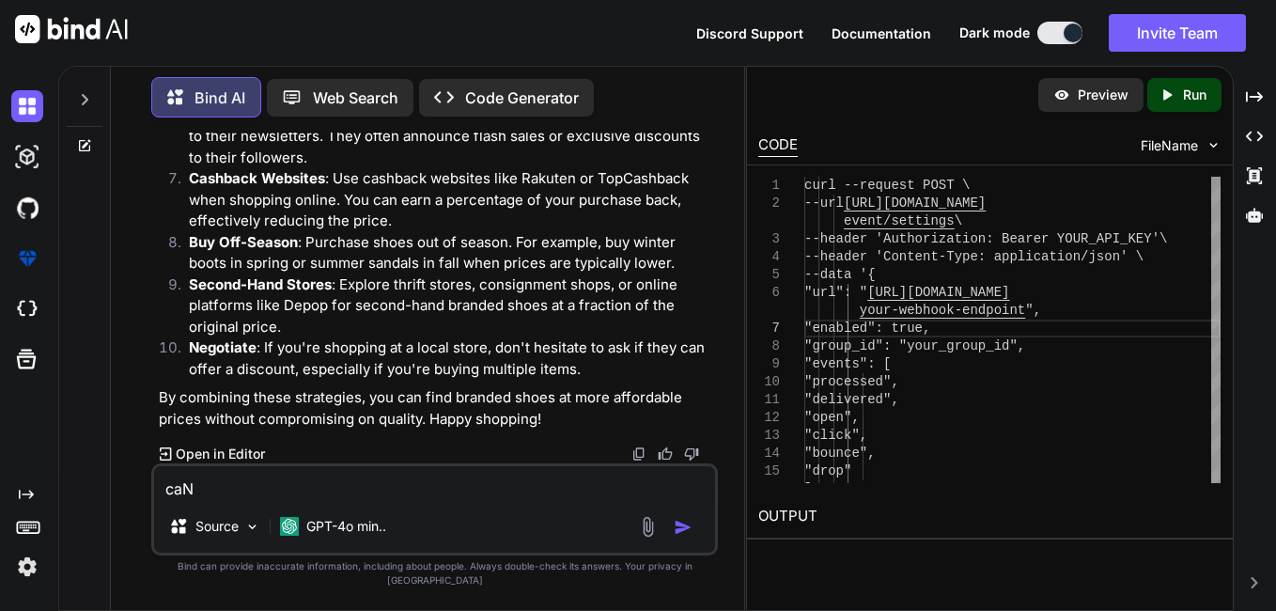
type textarea "caN Y"
type textarea "x"
type textarea "caN YO"
type textarea "x"
type textarea "caN YOU"
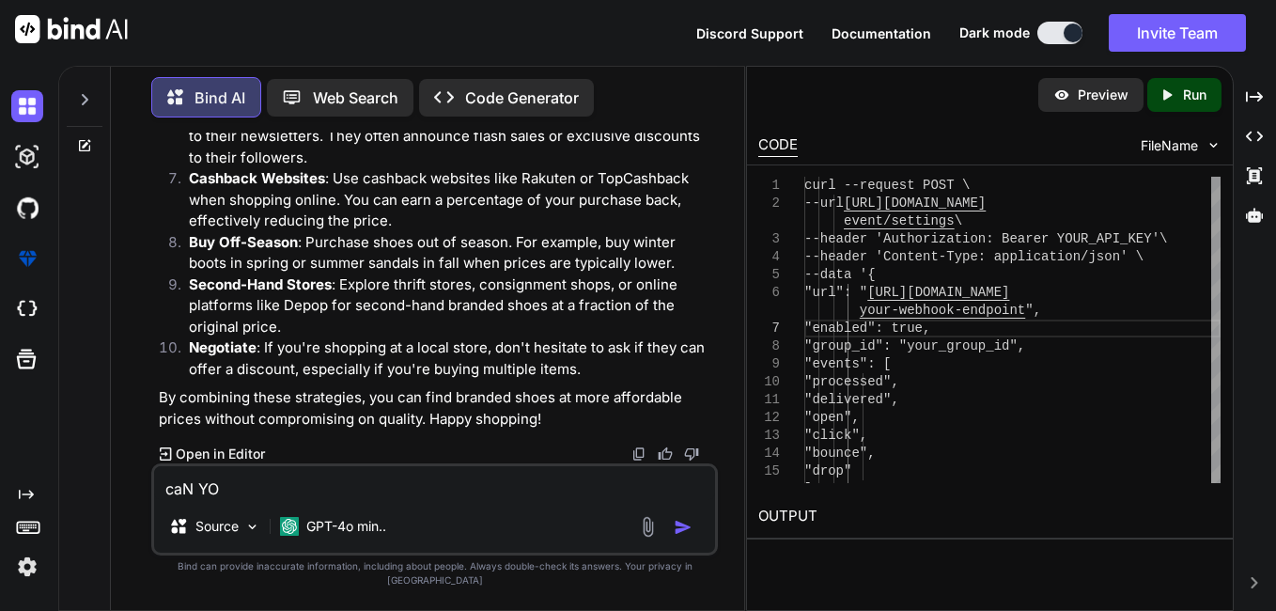
type textarea "x"
type textarea "caN YOU"
type textarea "x"
type textarea "caN YOU"
type textarea "x"
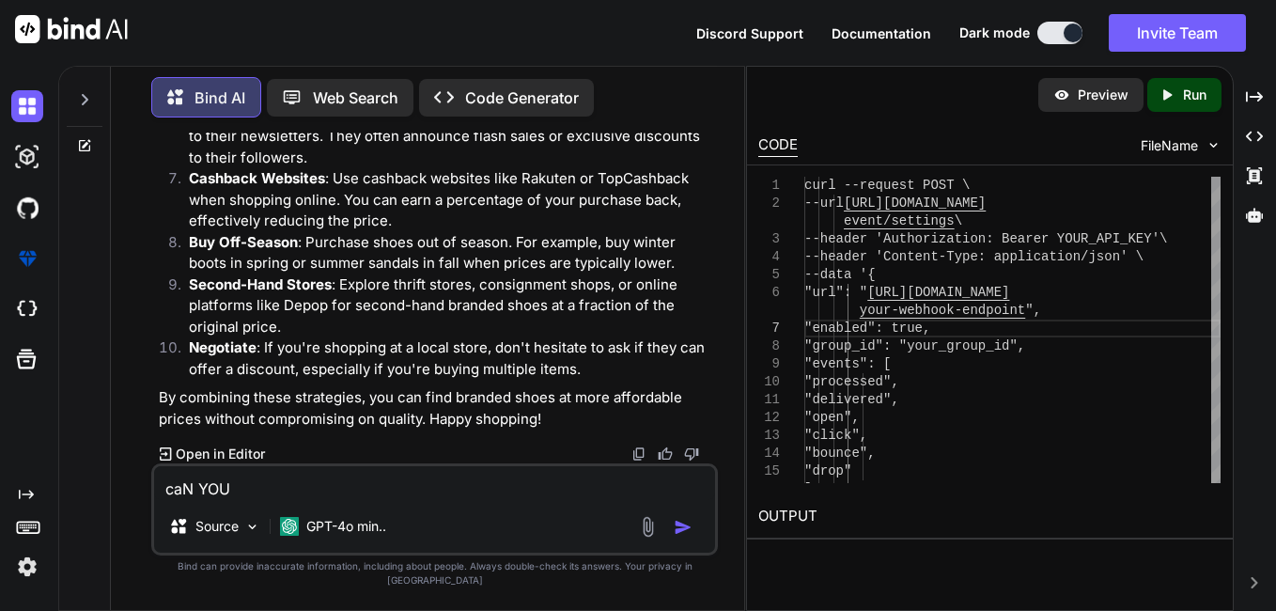
type textarea "caN YO"
type textarea "x"
type textarea "caN Y"
type textarea "x"
type textarea "caN"
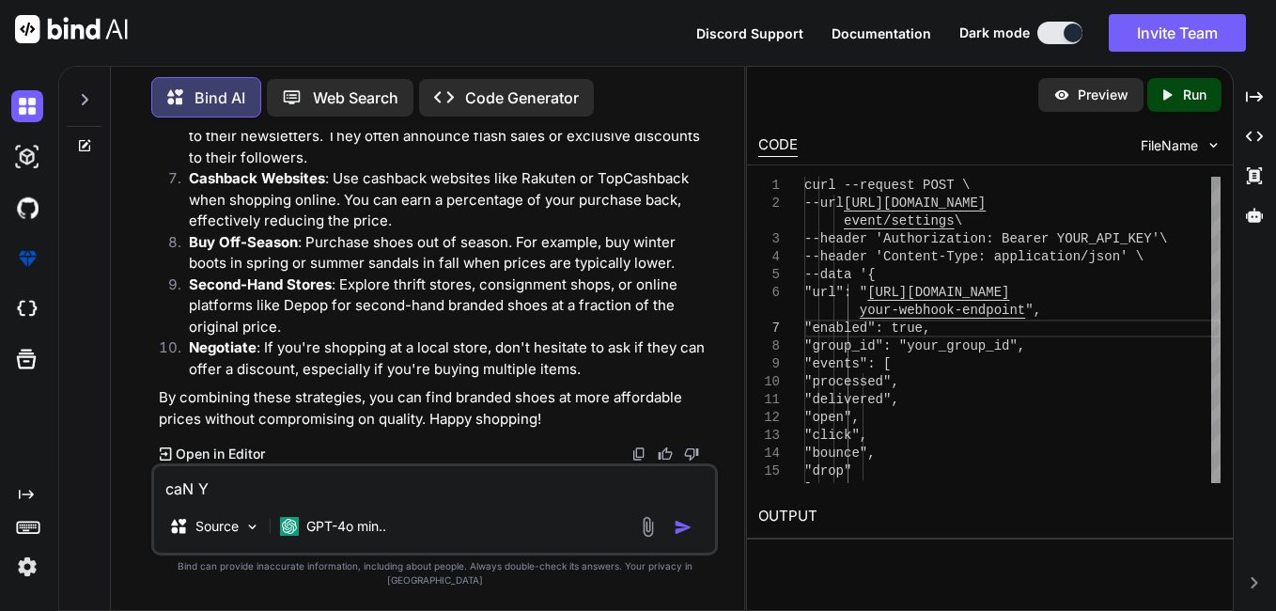
type textarea "x"
type textarea "caN"
type textarea "x"
type textarea "ca"
type textarea "x"
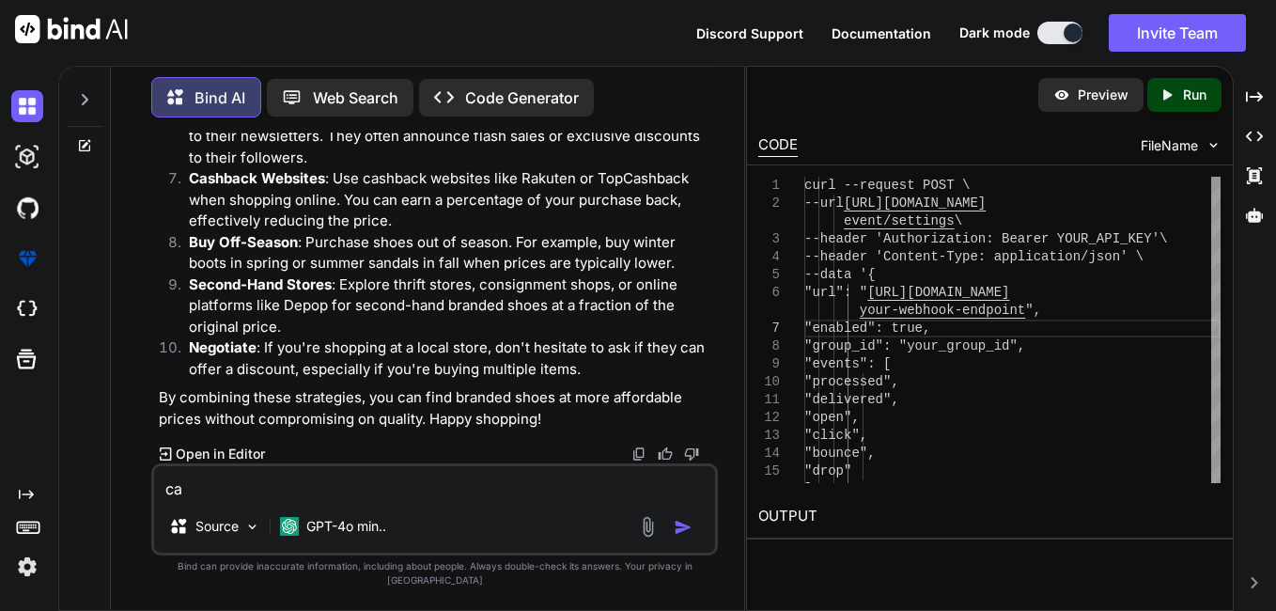
type textarea "c"
type textarea "x"
type textarea "c"
type textarea "x"
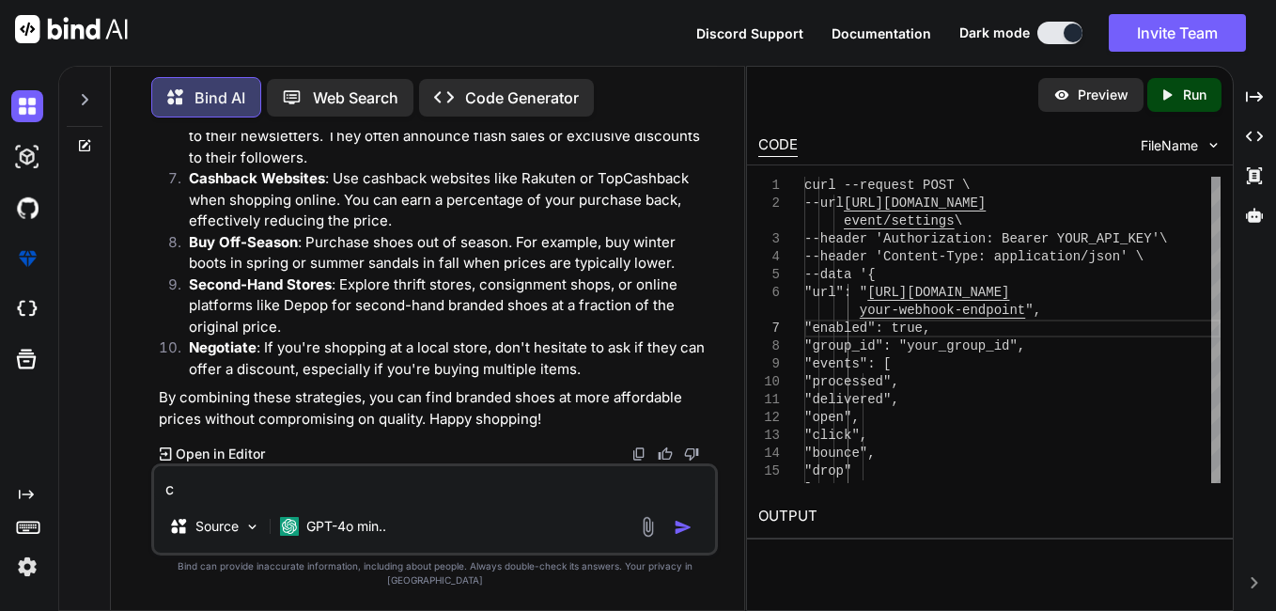
type textarea "cA"
type textarea "x"
type textarea "cAN"
type textarea "x"
type textarea "cAN"
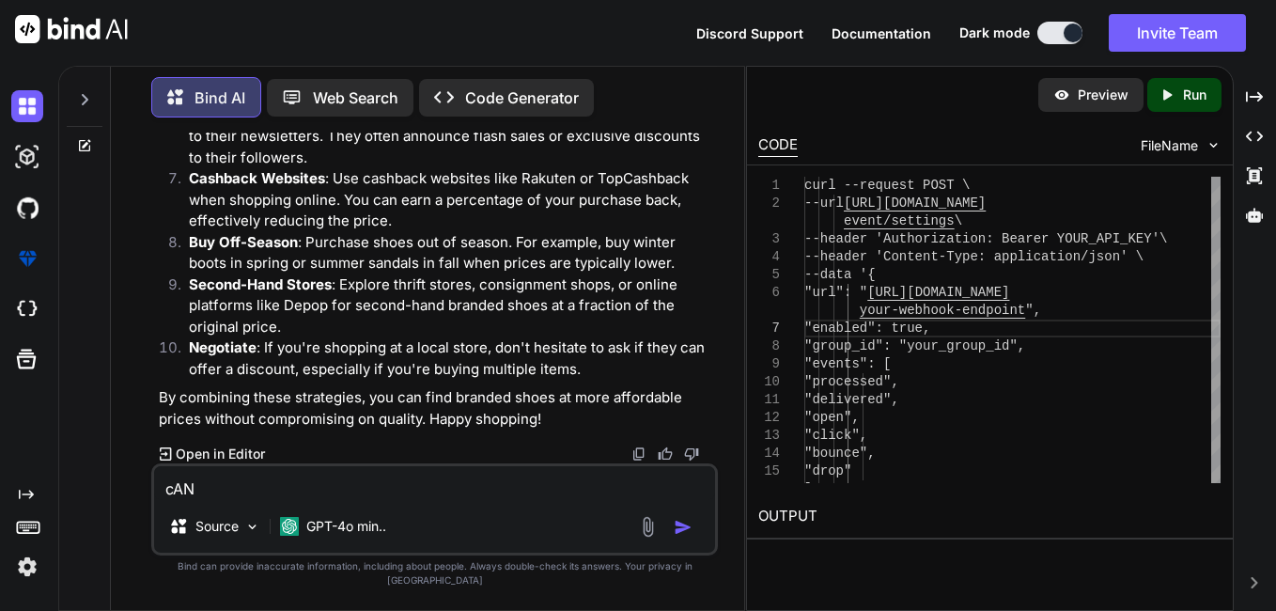
type textarea "x"
type textarea "cAN Y"
type textarea "x"
type textarea "cAN YO"
type textarea "x"
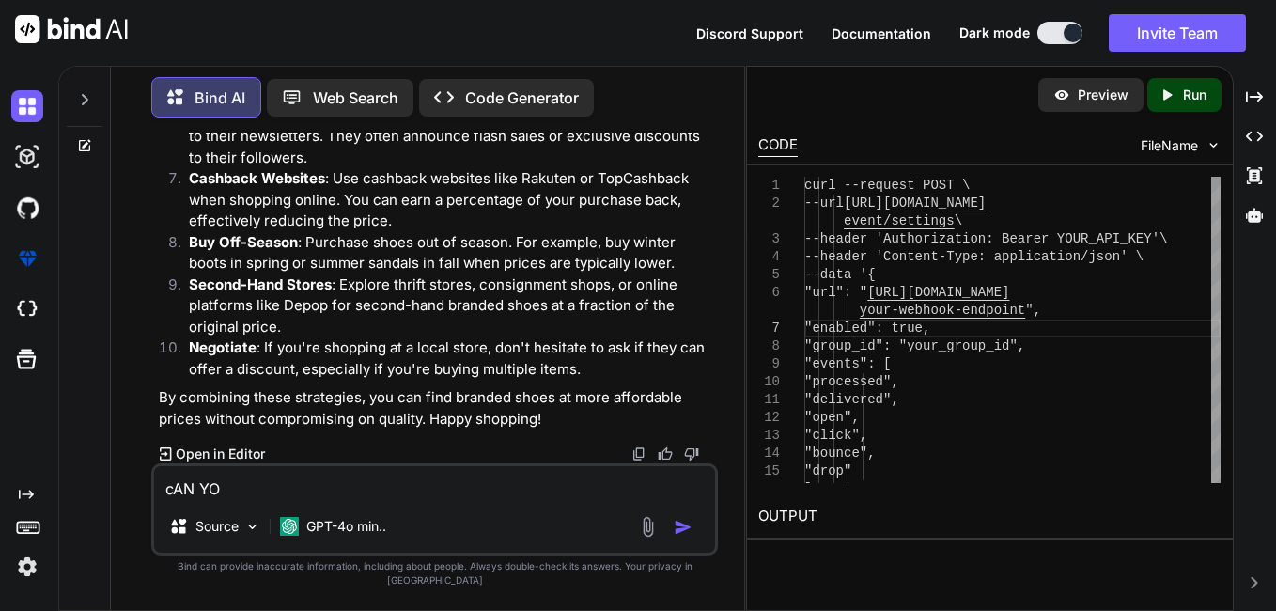
type textarea "cAN YOU"
type textarea "x"
type textarea "cAN YOU"
type textarea "x"
type textarea "cAN YOU"
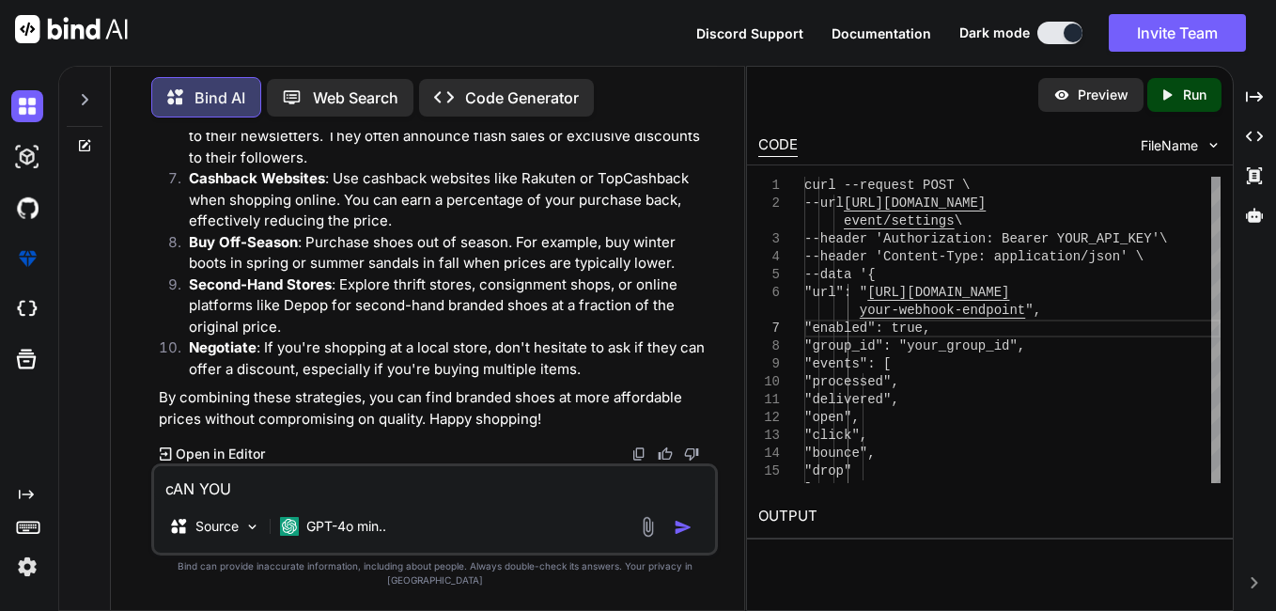
type textarea "x"
type textarea "cAN YO"
type textarea "x"
type textarea "cAN Y"
type textarea "x"
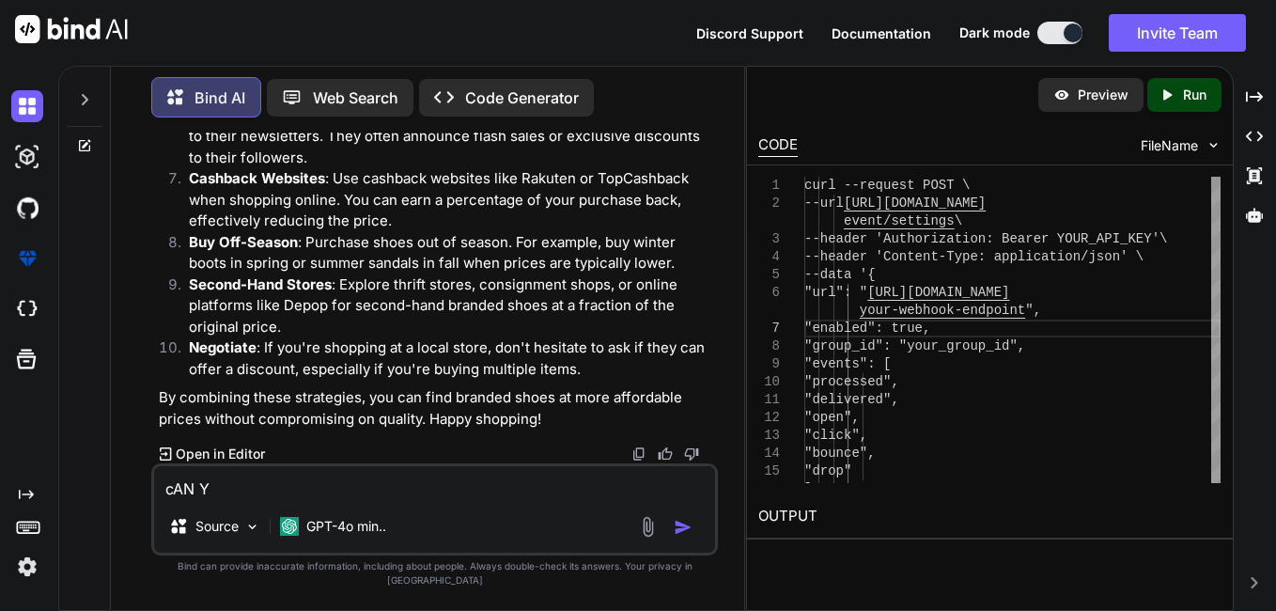
type textarea "cAN"
type textarea "x"
type textarea "cAN"
type textarea "x"
type textarea "cA"
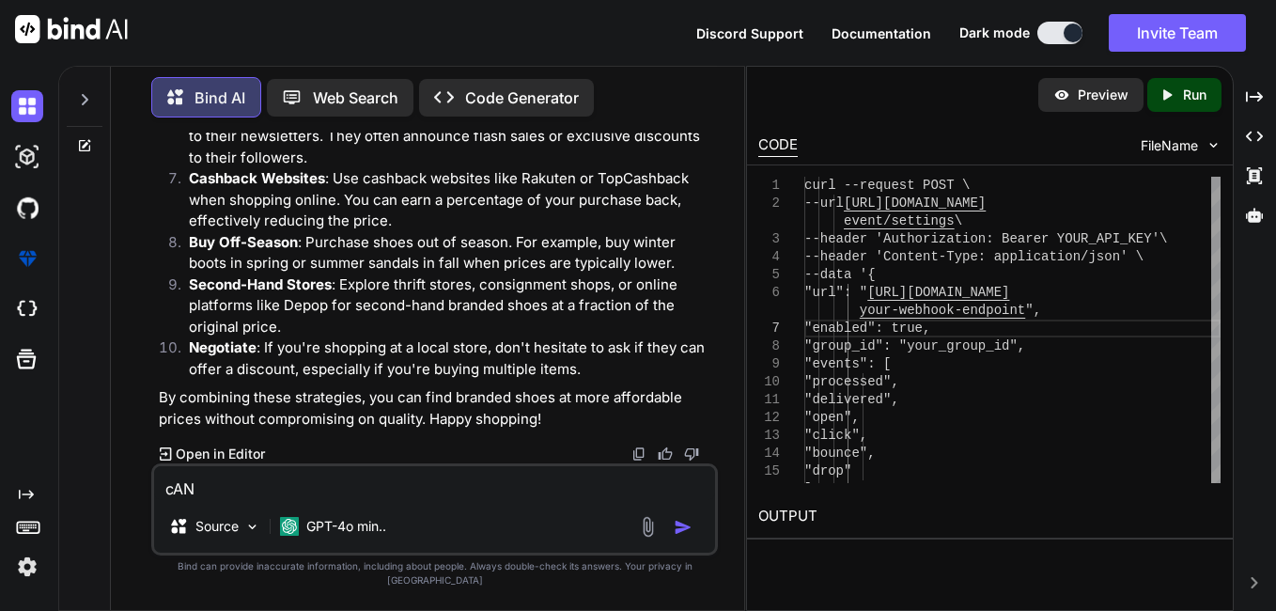
type textarea "x"
type textarea "c"
type textarea "x"
type textarea "C"
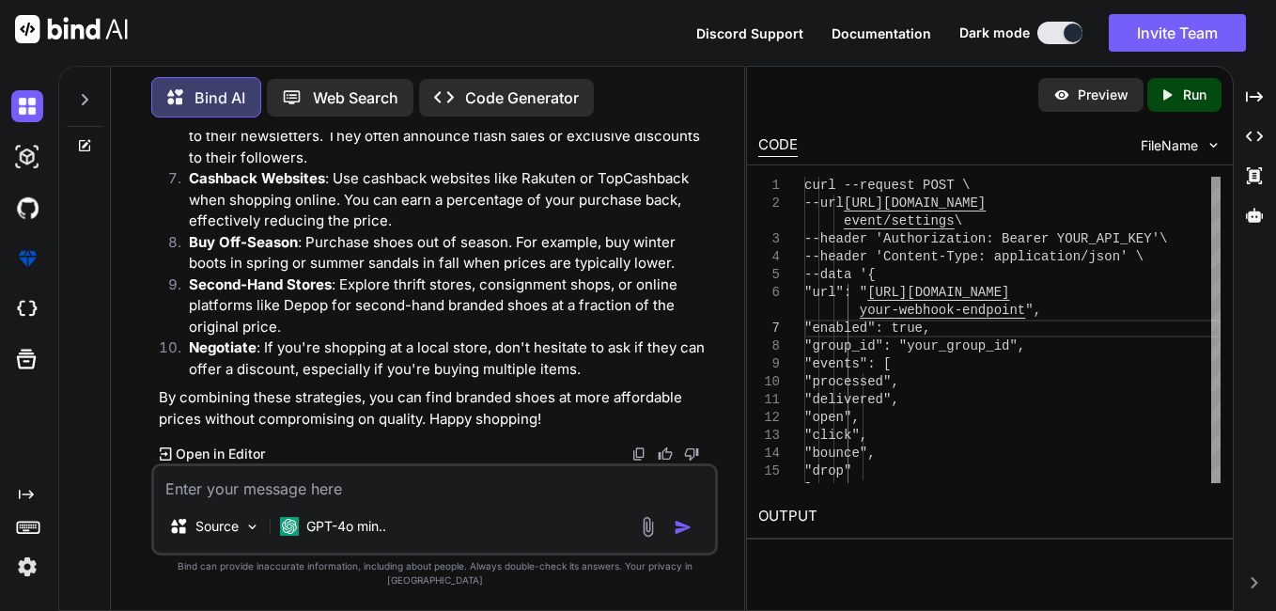
type textarea "x"
click at [560, 500] on textarea "Can you provide the data of varanasi [DATE] result round wise" at bounding box center [434, 483] width 561 height 34
click at [603, 500] on textarea "Can you provide the data of varanasi [DATE] result round wise" at bounding box center [434, 483] width 561 height 34
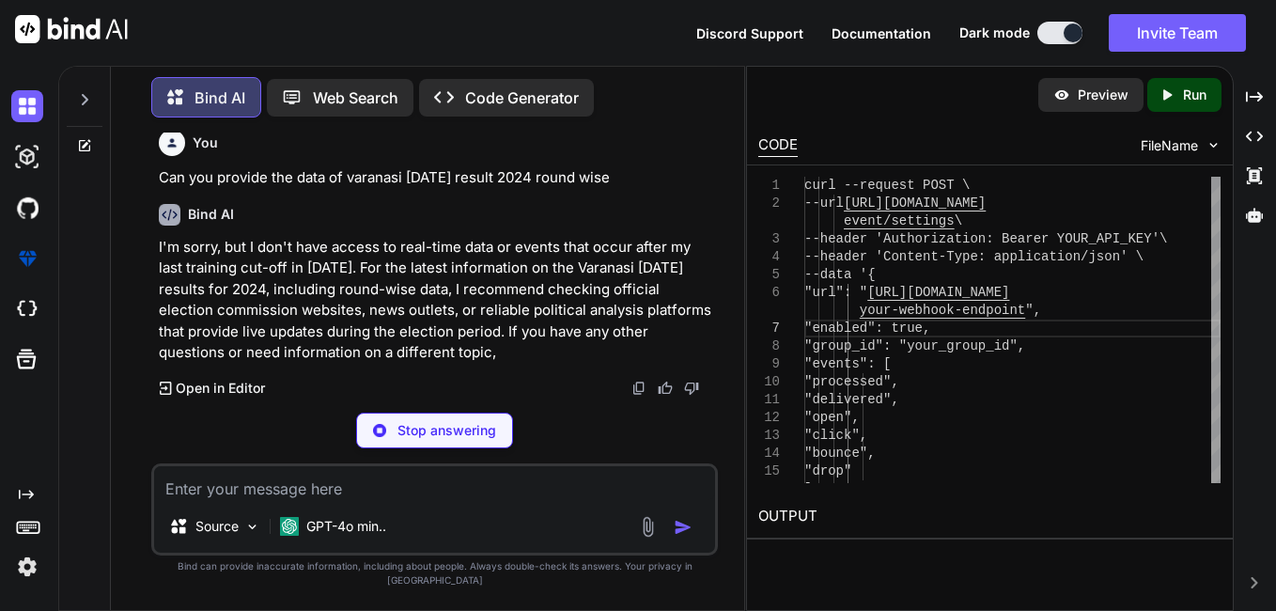
scroll to position [8990, 0]
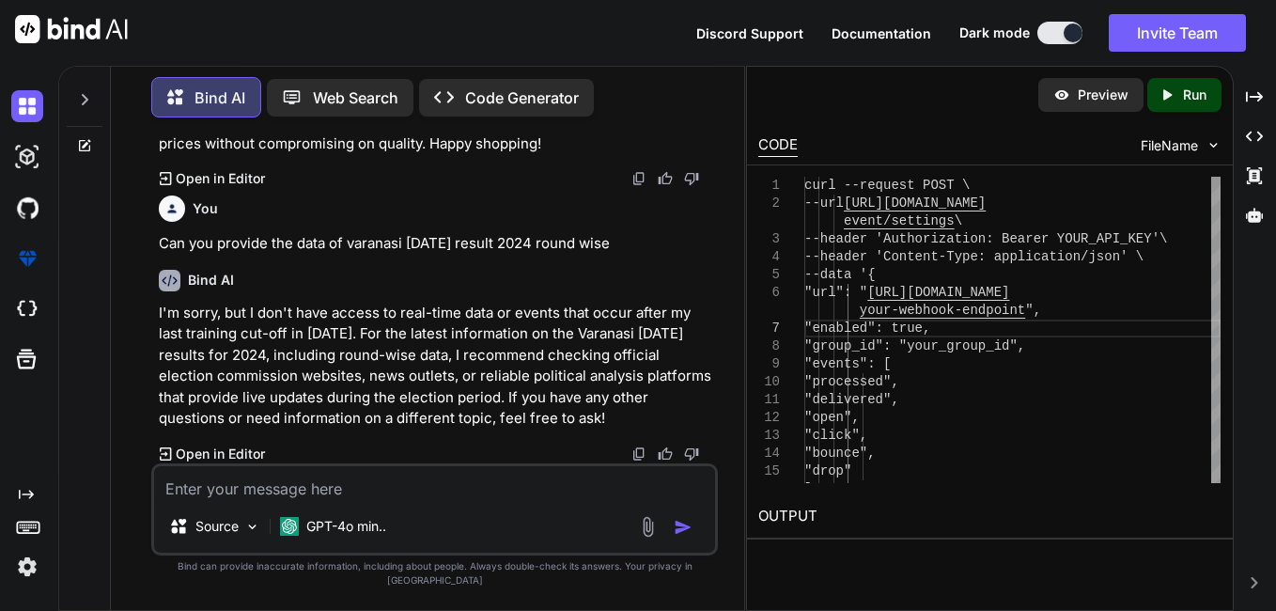
drag, startPoint x: 160, startPoint y: 259, endPoint x: 695, endPoint y: 253, distance: 535.4
click at [695, 253] on p "Can you provide the data of varanasi [DATE] result 2024 round wise" at bounding box center [436, 244] width 555 height 22
copy p "Can you provide the data of varanasi [DATE] result 2024 round wise"
